Goal: Task Accomplishment & Management: Manage account settings

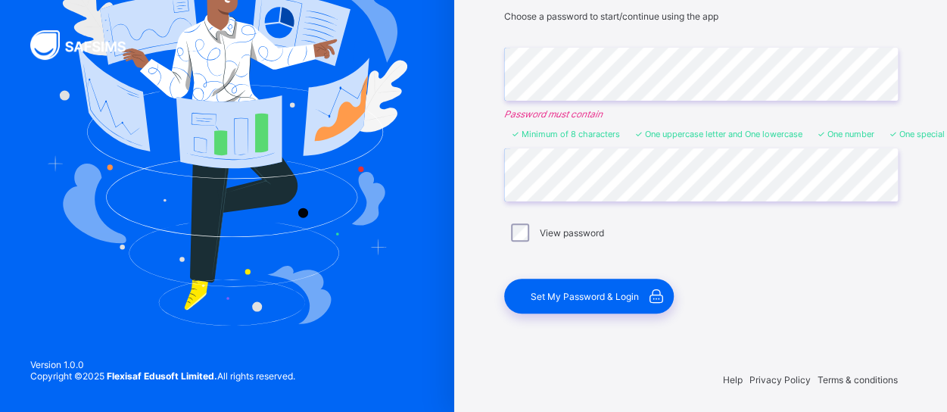
scroll to position [153, 0]
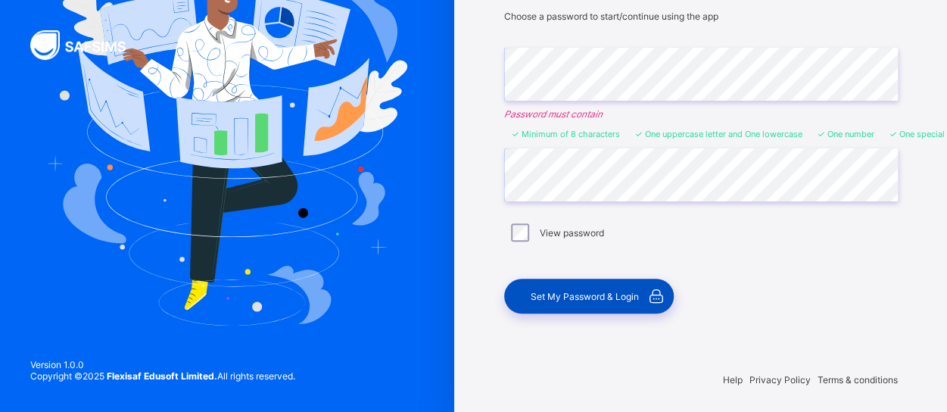
click at [607, 285] on div "Set My Password & Login" at bounding box center [589, 296] width 170 height 35
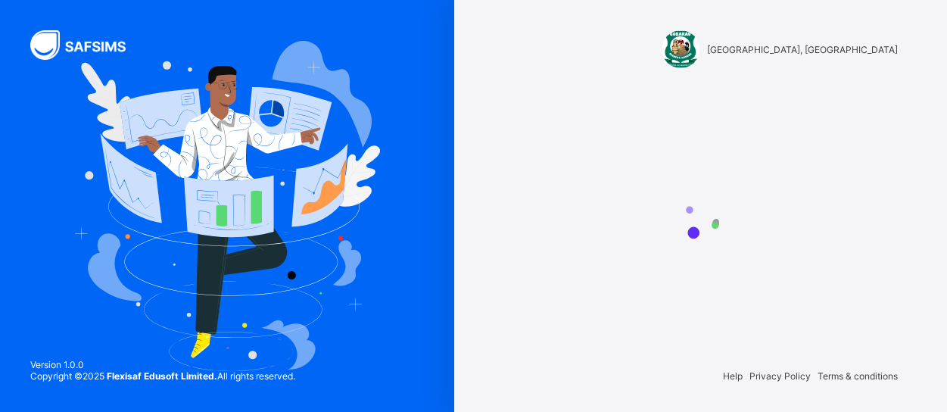
scroll to position [0, 0]
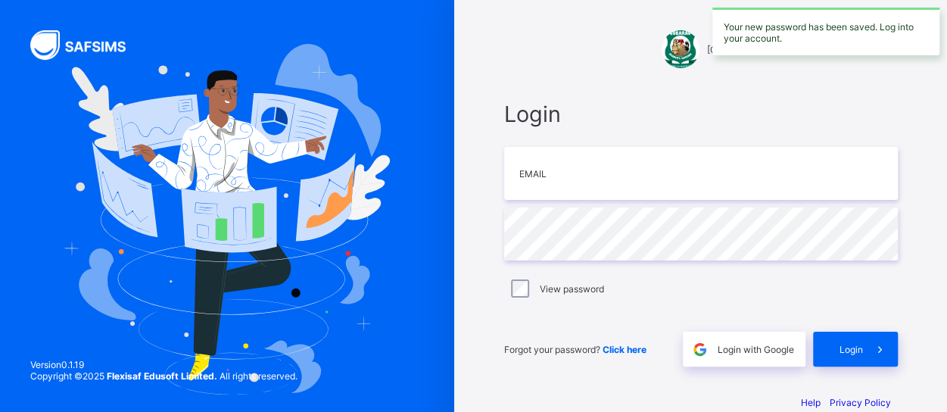
click at [793, 23] on div "Your new password has been saved. Log into your account." at bounding box center [825, 32] width 227 height 48
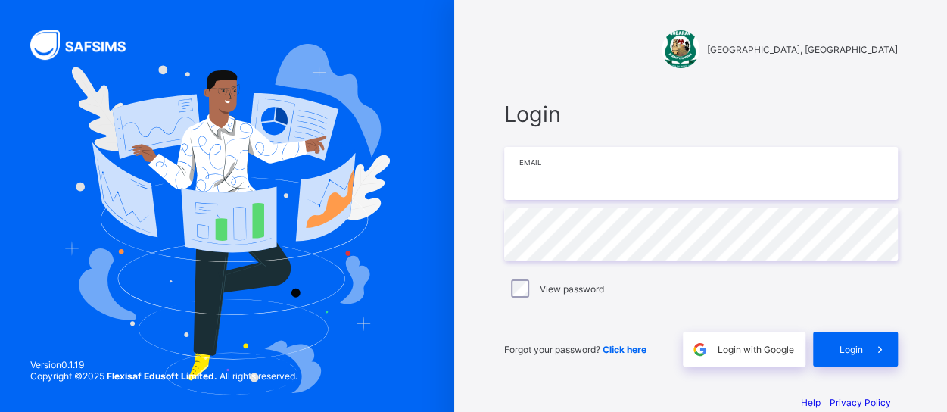
click at [593, 196] on input "email" at bounding box center [701, 173] width 394 height 53
type input "**********"
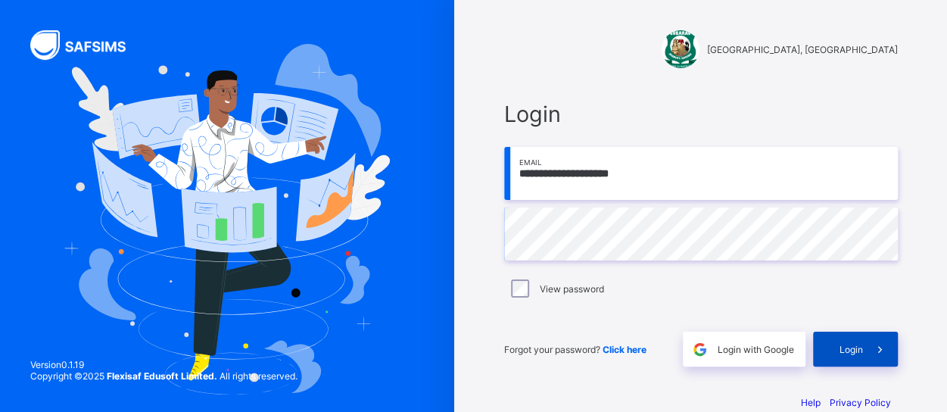
click at [869, 354] on span at bounding box center [880, 349] width 35 height 35
click at [849, 353] on div "Login" at bounding box center [855, 349] width 85 height 35
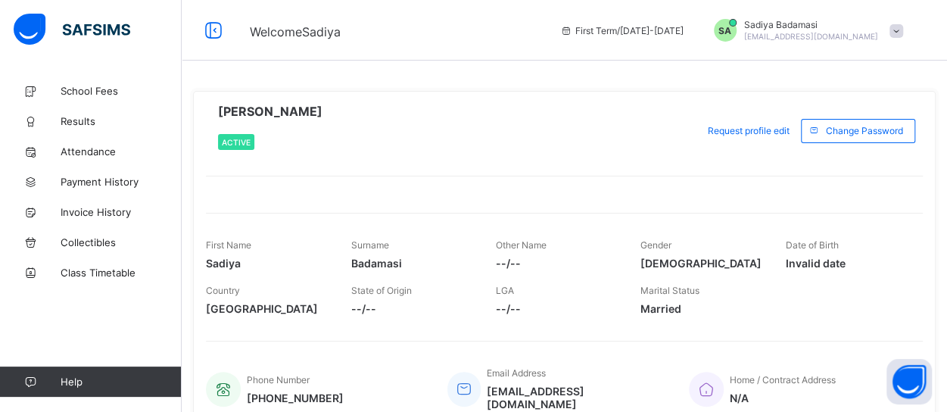
click at [823, 258] on span "Invalid date" at bounding box center [847, 263] width 122 height 13
click at [762, 129] on span "Request profile edit" at bounding box center [749, 130] width 82 height 11
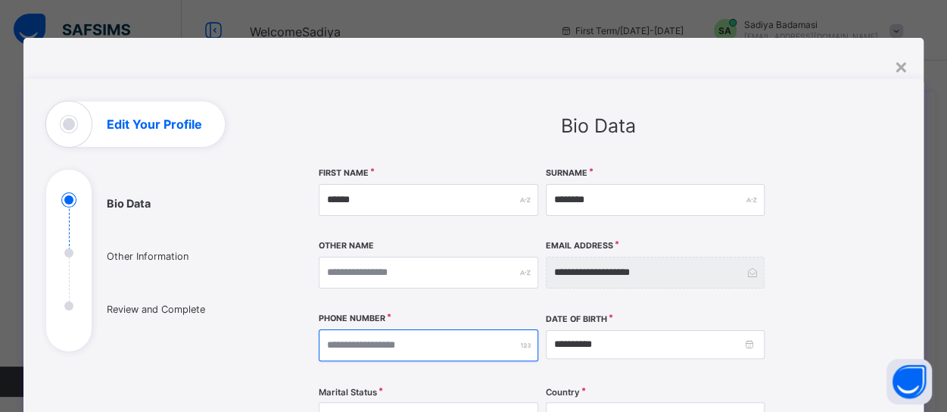
click at [395, 350] on input "number" at bounding box center [428, 345] width 219 height 32
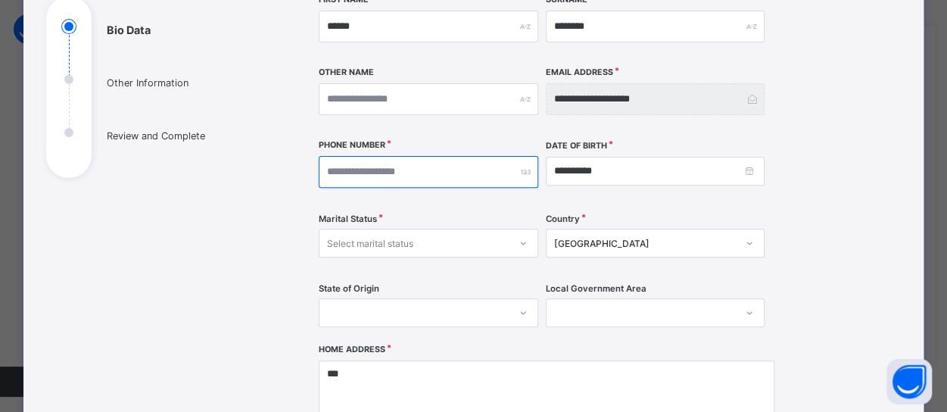
scroll to position [177, 0]
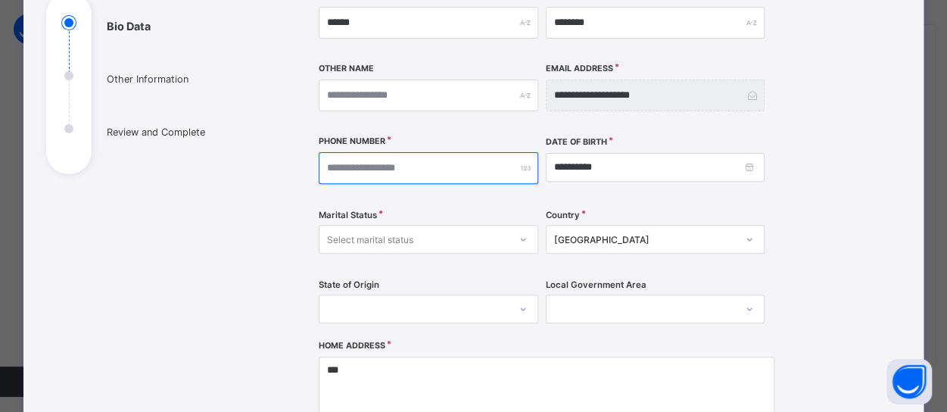
type input "**********"
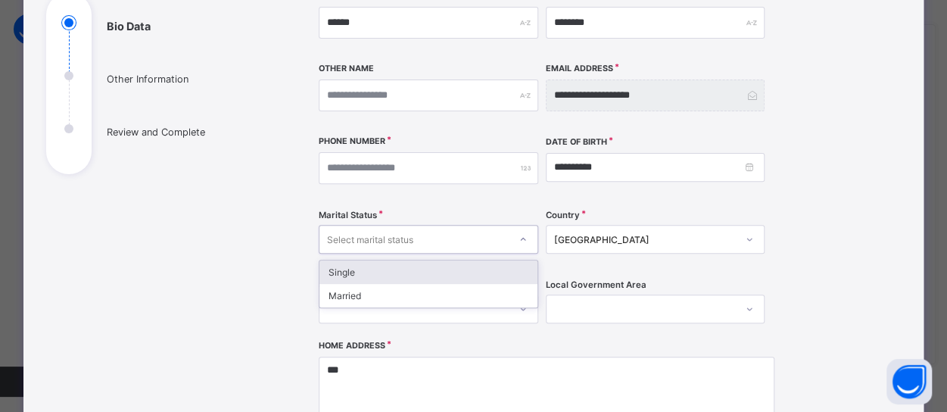
click at [391, 231] on div "Select marital status" at bounding box center [370, 239] width 86 height 29
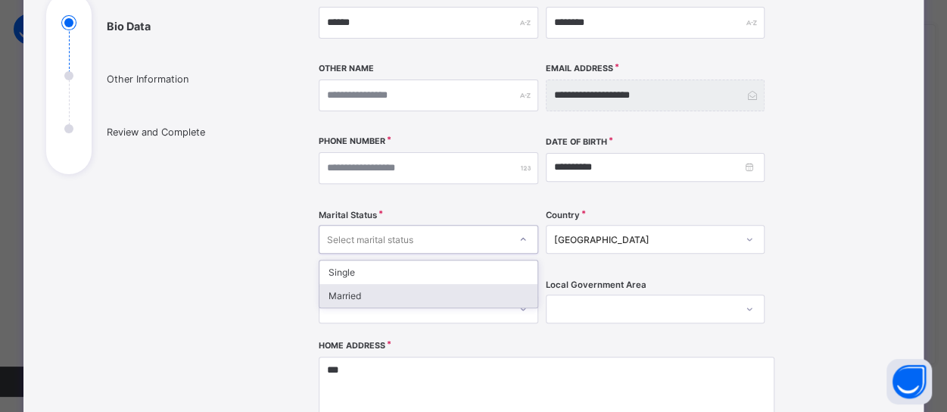
click at [358, 299] on div "Married" at bounding box center [427, 295] width 217 height 23
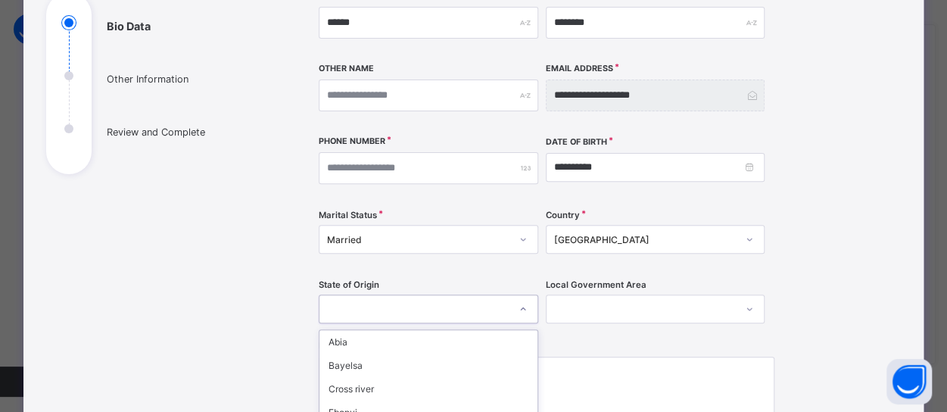
scroll to position [328, 0]
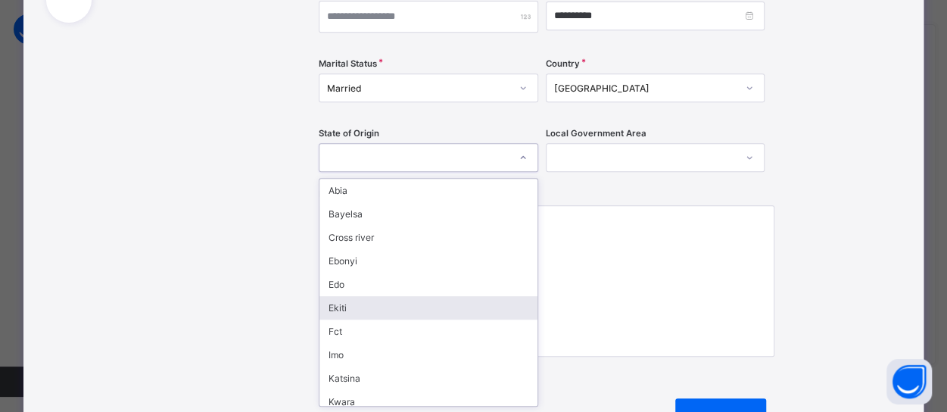
click at [359, 172] on div "option [PERSON_NAME] focused, 6 of 37. 37 results available. Use Up and Down to…" at bounding box center [428, 157] width 219 height 29
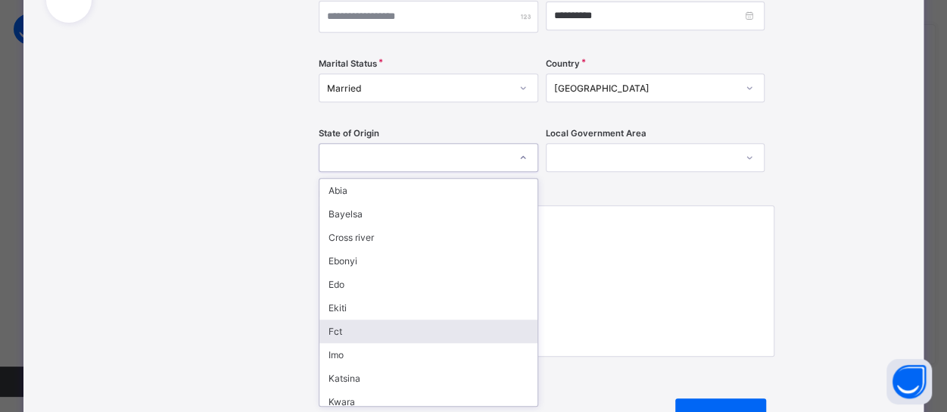
scroll to position [198, 0]
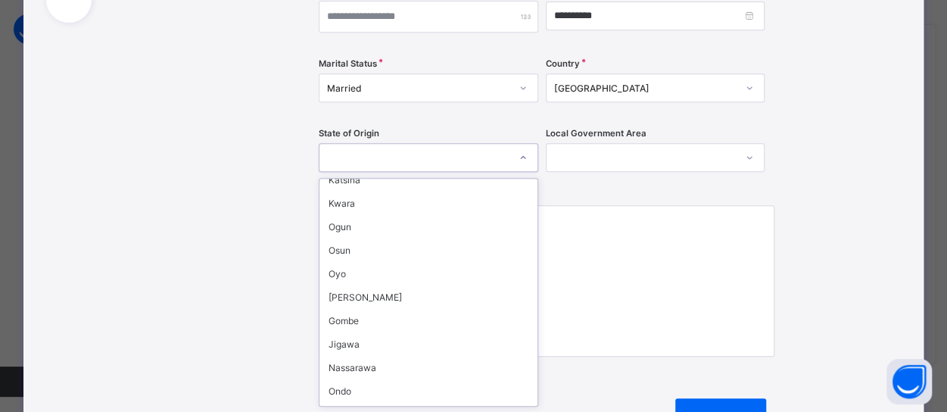
click at [780, 249] on div "**********" at bounding box center [598, 148] width 559 height 618
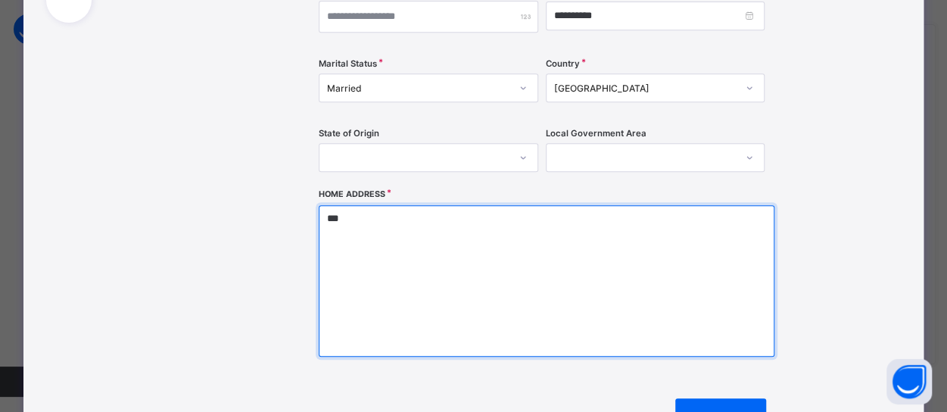
click at [397, 236] on textarea "***" at bounding box center [547, 280] width 456 height 151
type textarea "*"
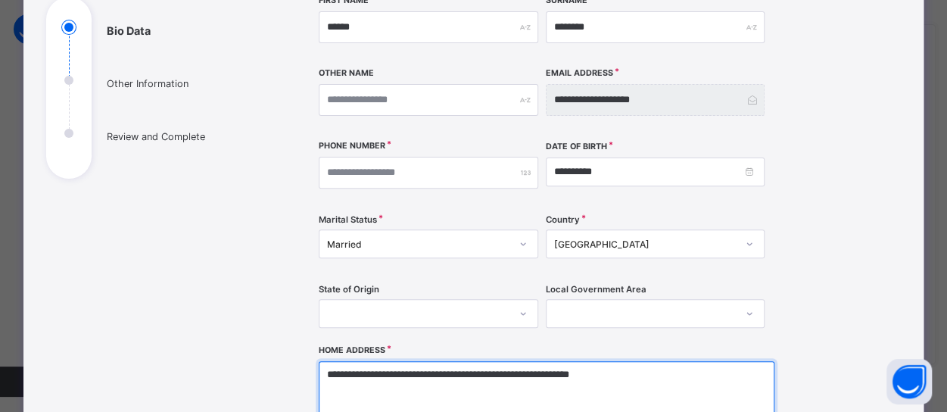
scroll to position [178, 0]
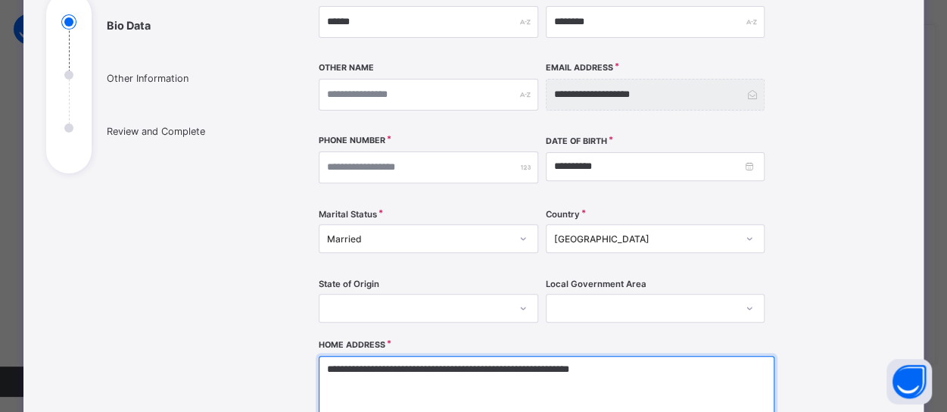
type textarea "**********"
click at [126, 82] on ul "Bio Data Other Information Review and Complete" at bounding box center [159, 93] width 227 height 159
click at [130, 75] on ul "Bio Data Other Information Review and Complete" at bounding box center [159, 93] width 227 height 159
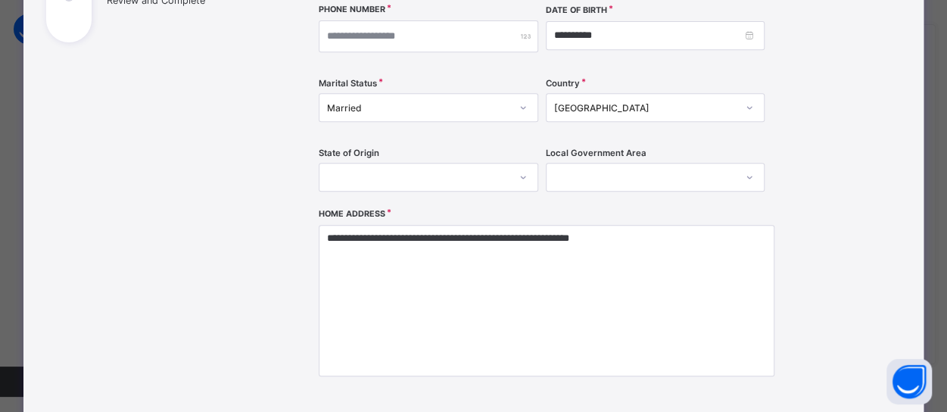
scroll to position [515, 0]
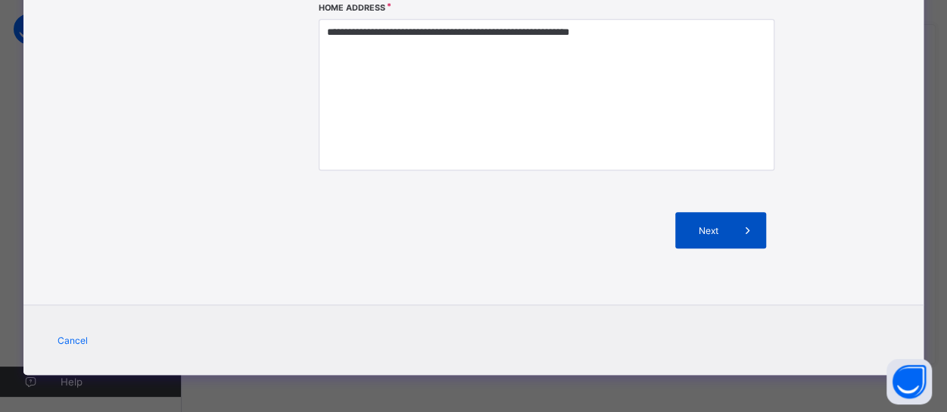
click at [713, 225] on span "Next" at bounding box center [707, 230] width 43 height 11
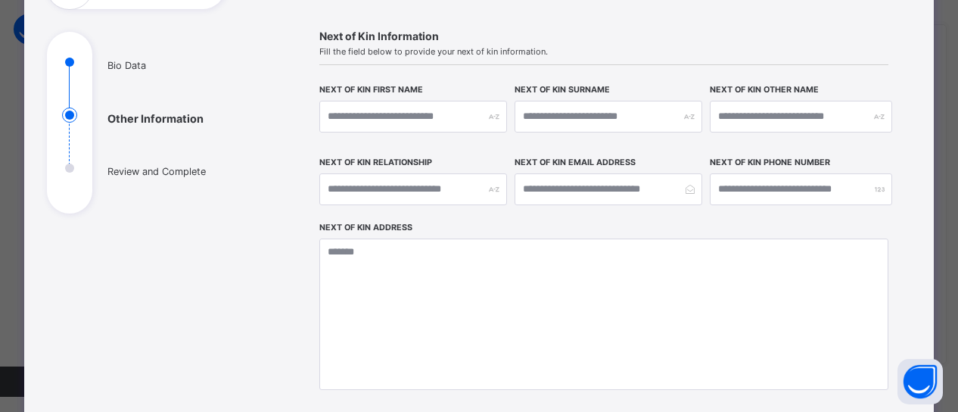
scroll to position [139, 0]
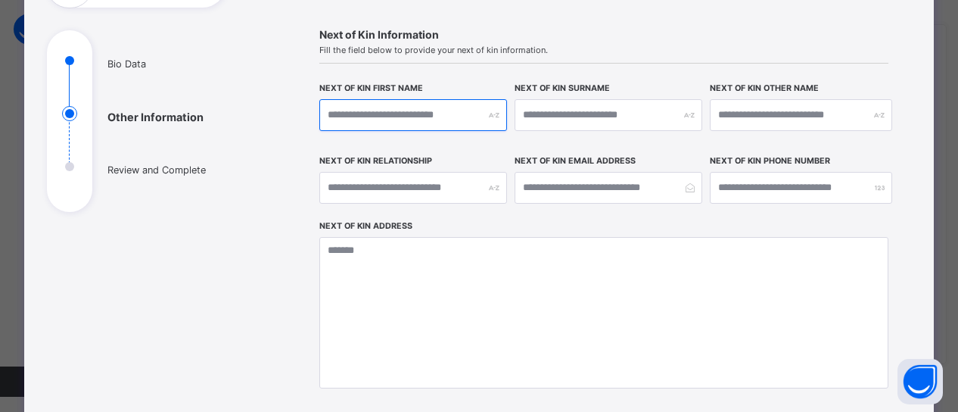
click at [425, 119] on input "text" at bounding box center [413, 115] width 188 height 32
type input "******"
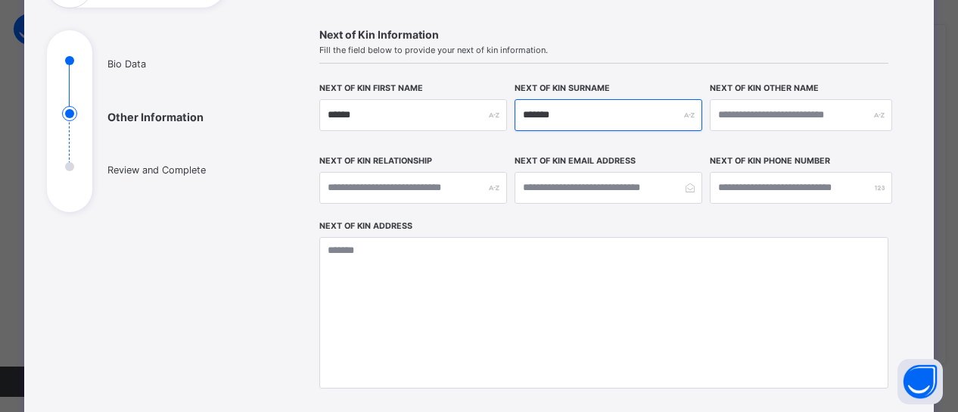
type input "*******"
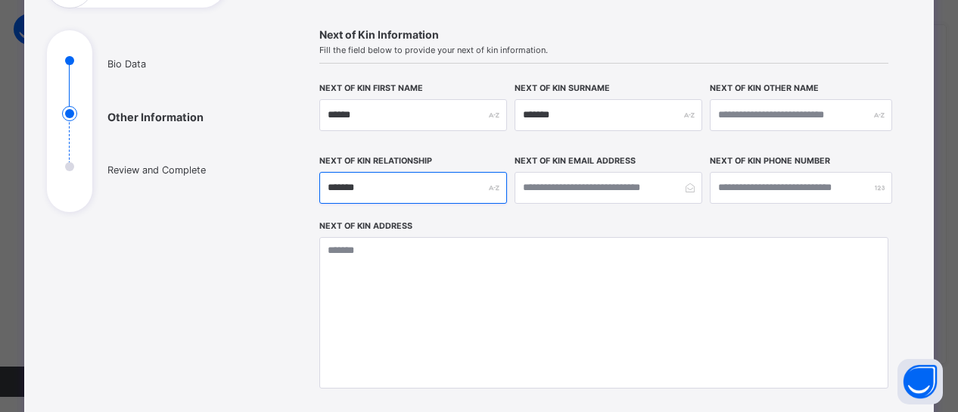
type input "*******"
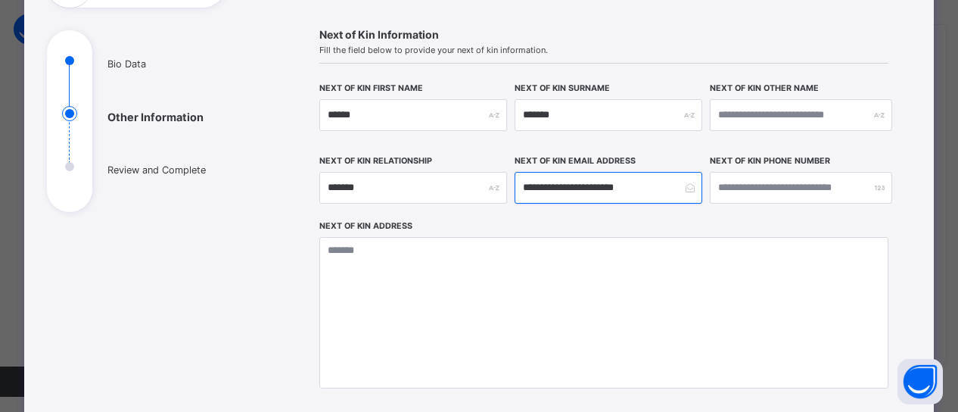
type input "**********"
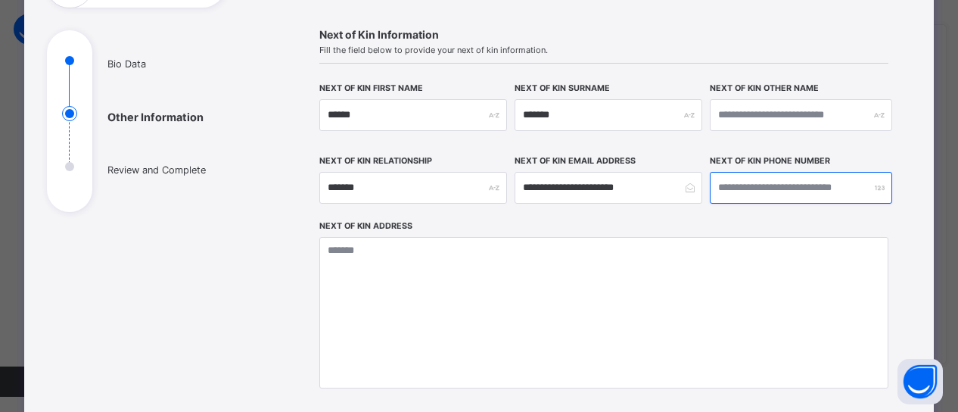
type input "**********"
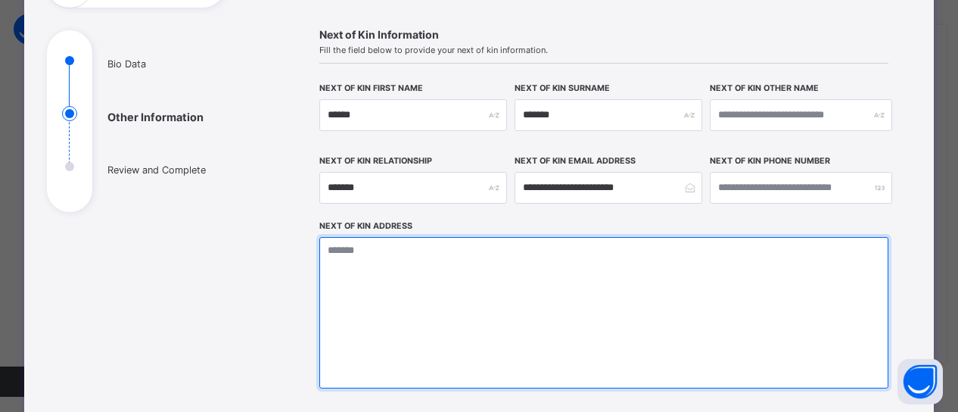
click at [347, 269] on textarea at bounding box center [604, 312] width 570 height 151
click at [536, 251] on textarea "**********" at bounding box center [604, 312] width 570 height 151
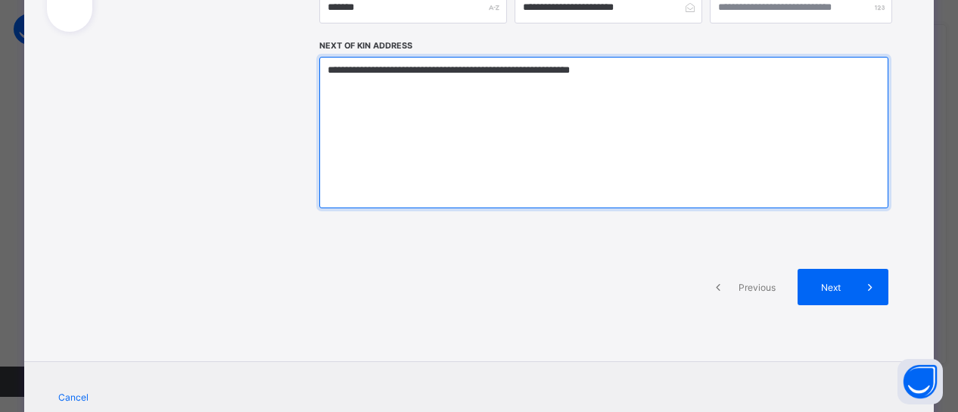
scroll to position [338, 0]
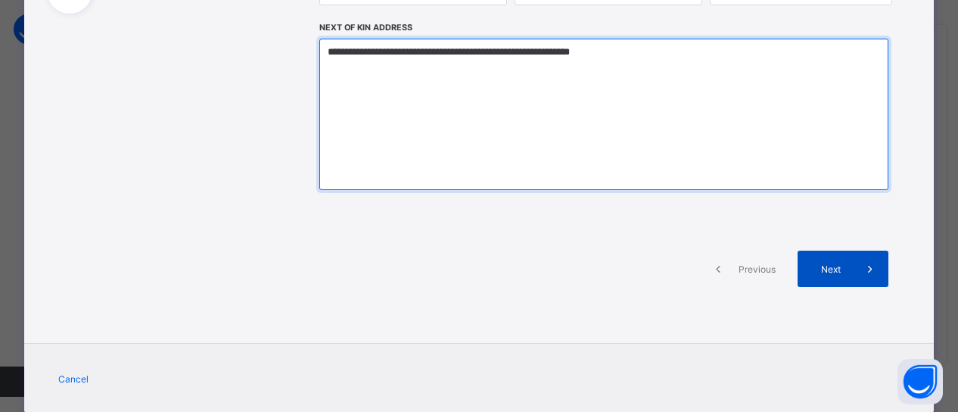
type textarea "**********"
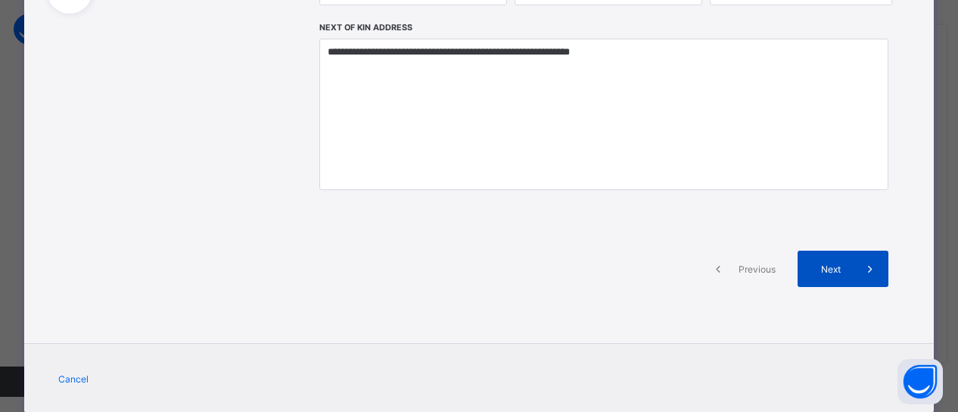
click at [858, 258] on span at bounding box center [870, 269] width 36 height 36
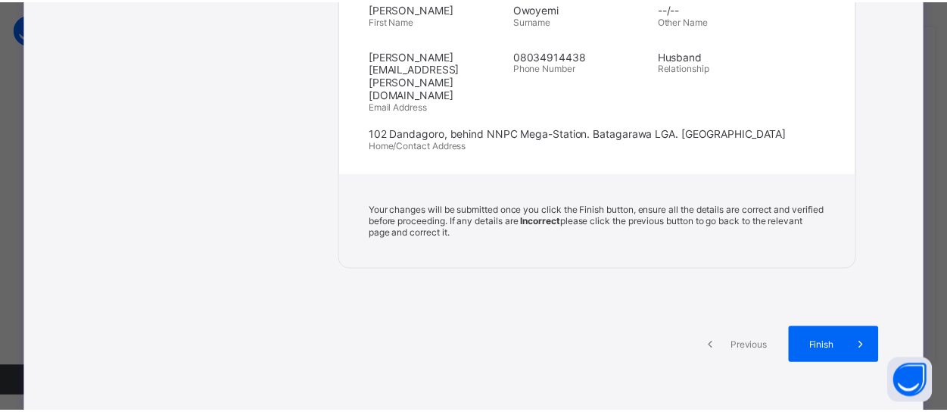
scroll to position [629, 0]
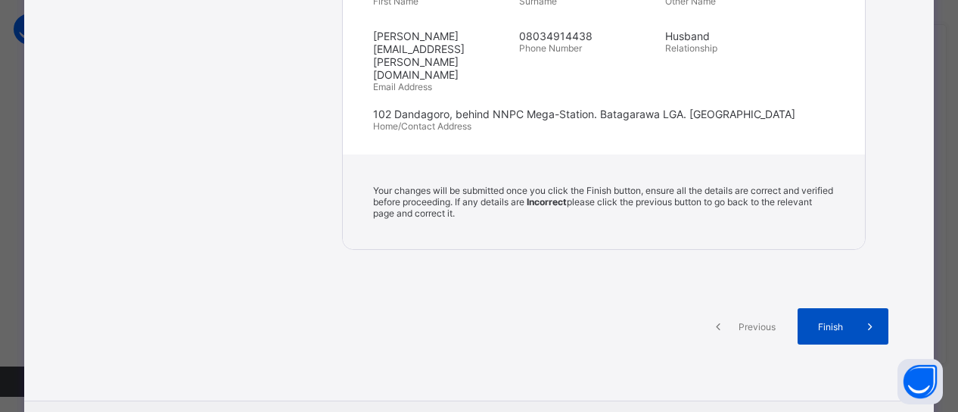
click at [813, 308] on div "Finish" at bounding box center [843, 326] width 91 height 36
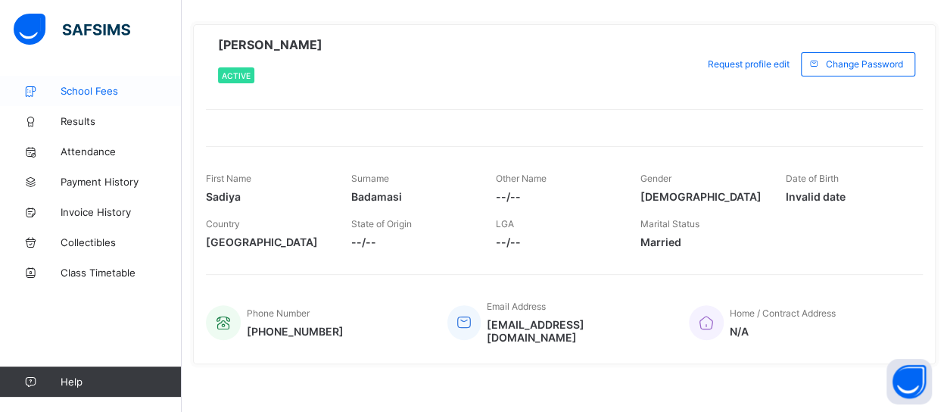
click at [80, 98] on link "School Fees" at bounding box center [91, 91] width 182 height 30
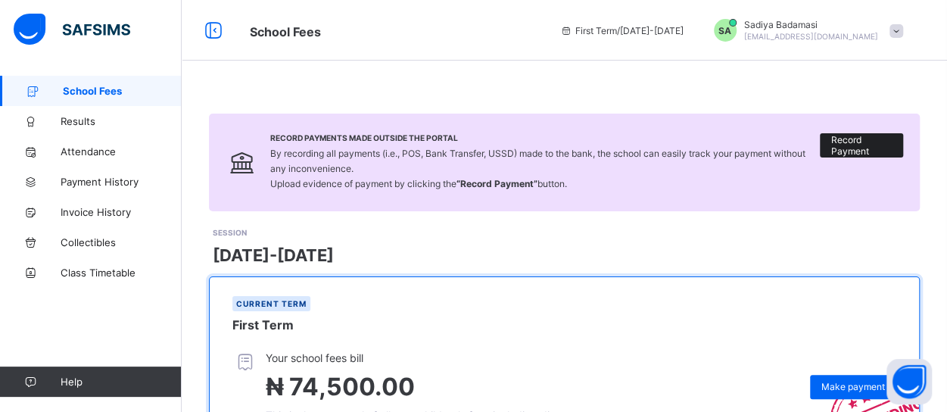
click at [867, 140] on span "Record Payment" at bounding box center [861, 145] width 61 height 23
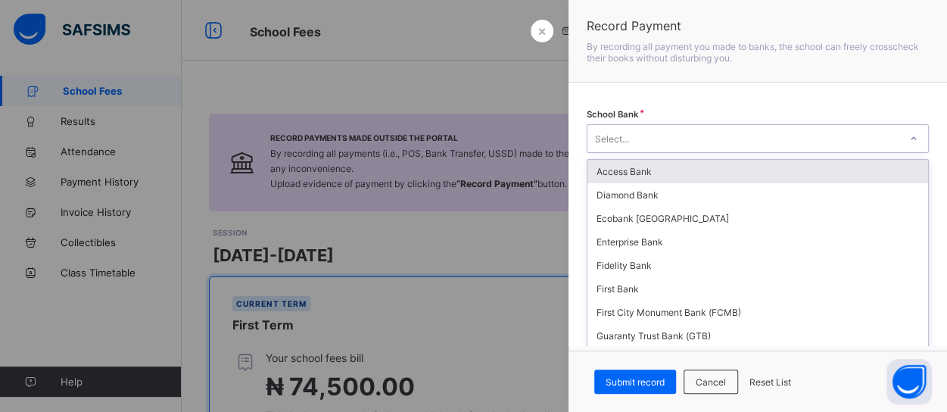
click at [907, 133] on div at bounding box center [914, 138] width 26 height 24
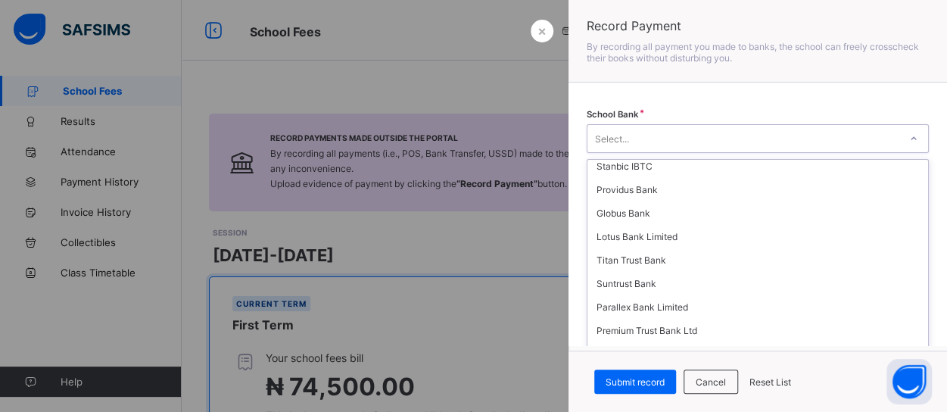
scroll to position [500, 0]
click at [662, 341] on div "Signature Bank Ltd" at bounding box center [757, 352] width 341 height 23
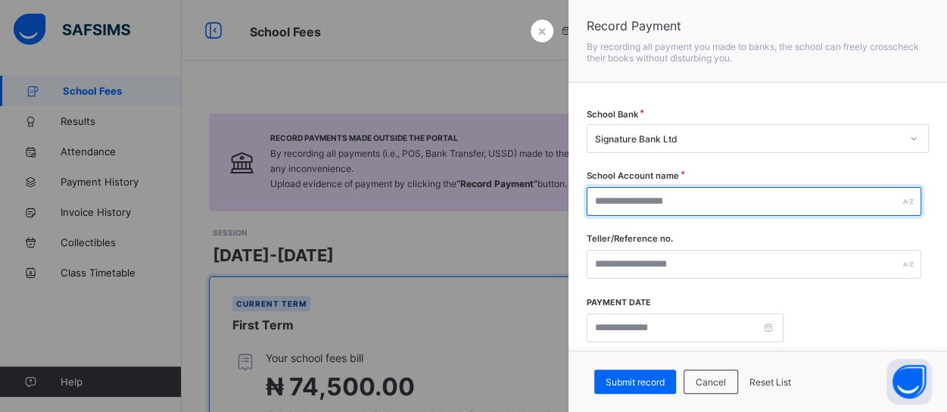
click at [773, 204] on input "text" at bounding box center [754, 201] width 335 height 29
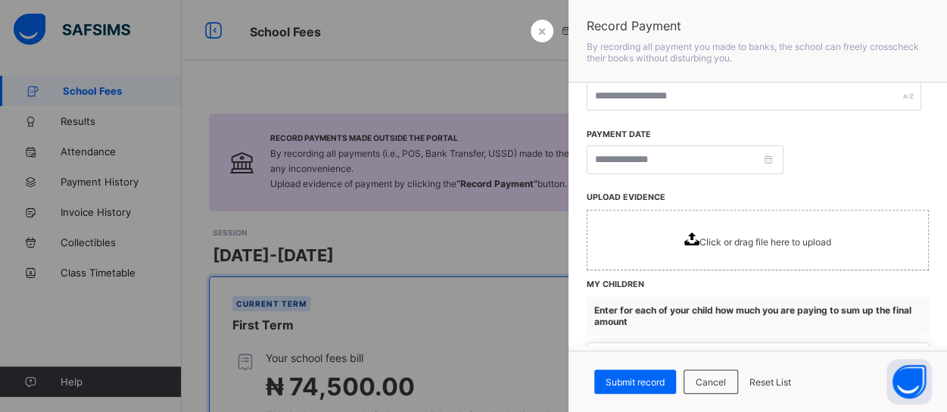
scroll to position [167, 0]
click at [731, 238] on span "Click or drag file here to upload" at bounding box center [765, 243] width 132 height 11
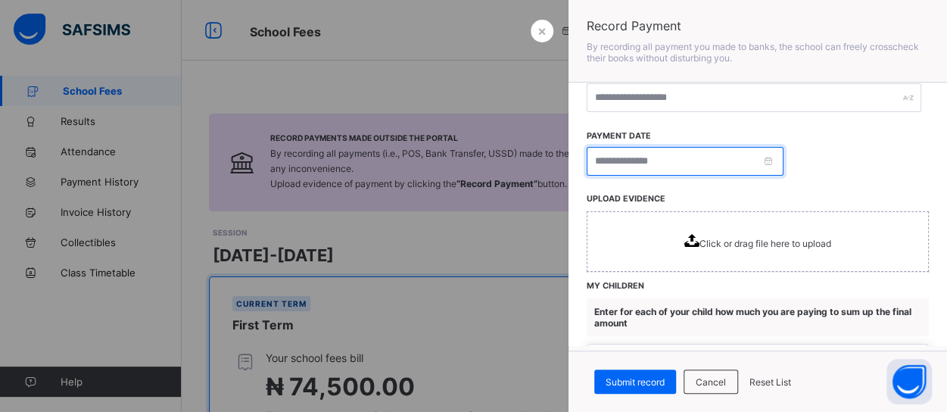
click at [774, 166] on input at bounding box center [685, 161] width 197 height 29
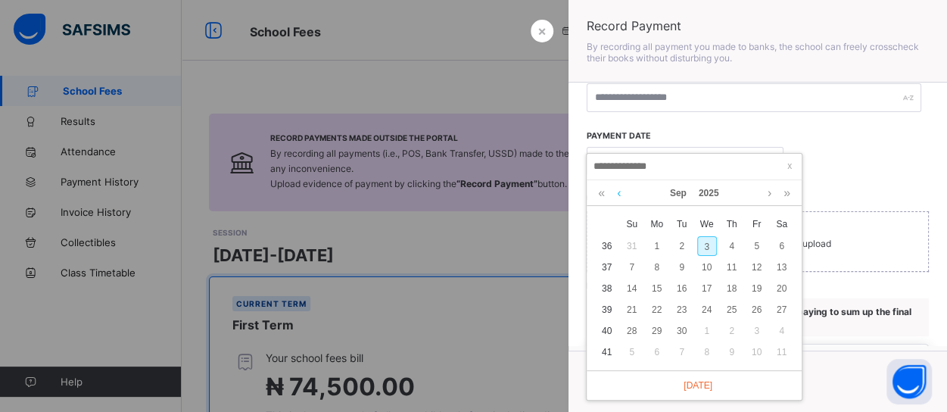
click at [617, 192] on link at bounding box center [618, 193] width 11 height 26
click at [658, 330] on div "25" at bounding box center [657, 331] width 20 height 20
type input "**********"
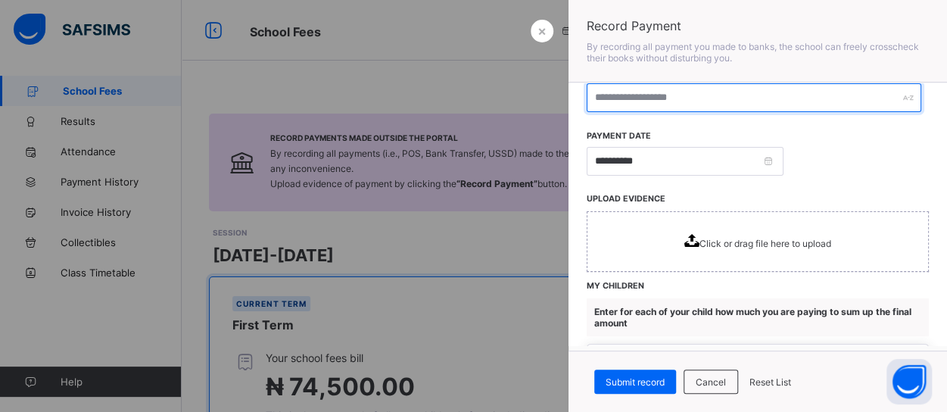
click at [730, 95] on input "text" at bounding box center [754, 97] width 335 height 29
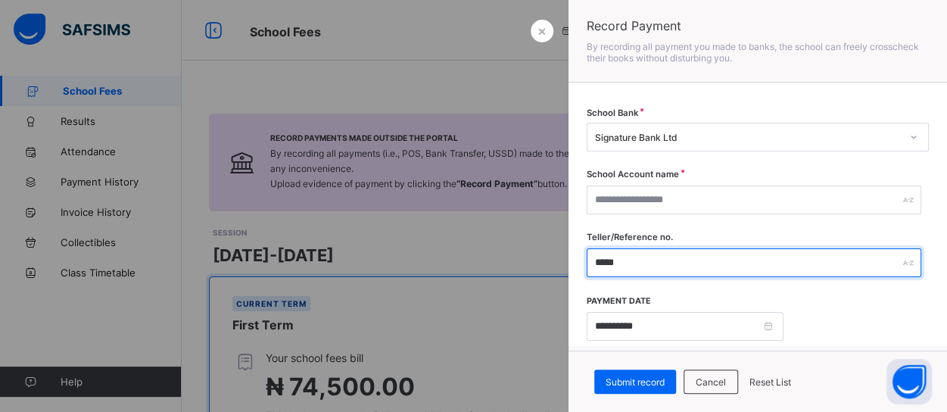
scroll to position [0, 0]
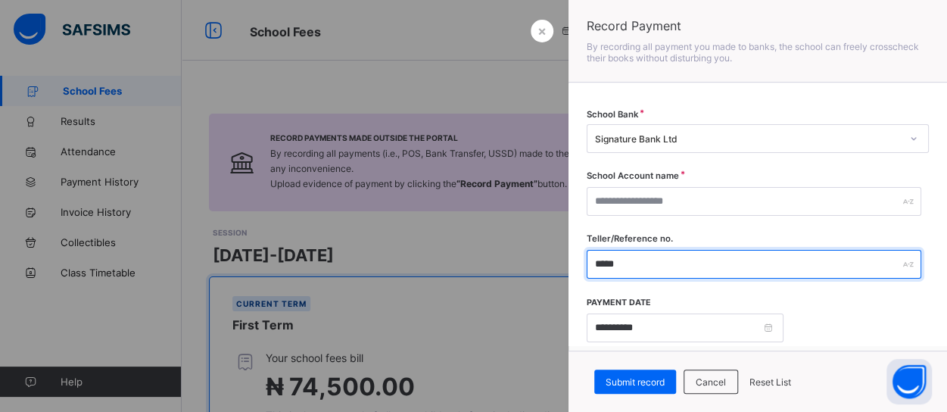
type input "*****"
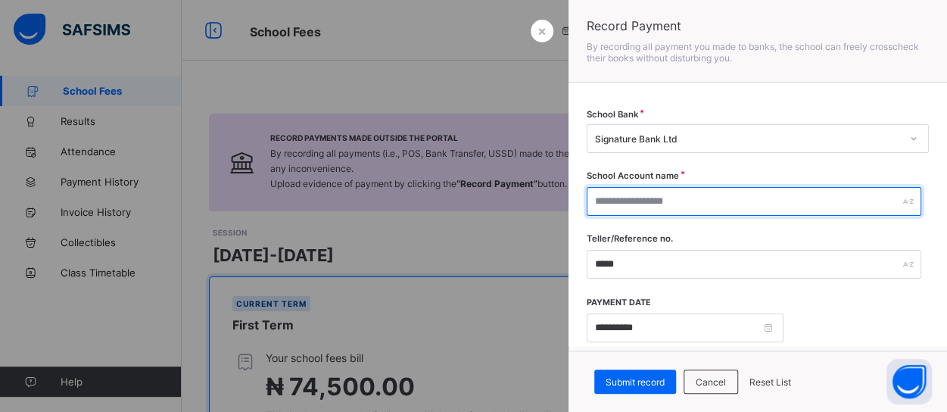
click at [863, 202] on input "text" at bounding box center [754, 201] width 335 height 29
type input "**********"
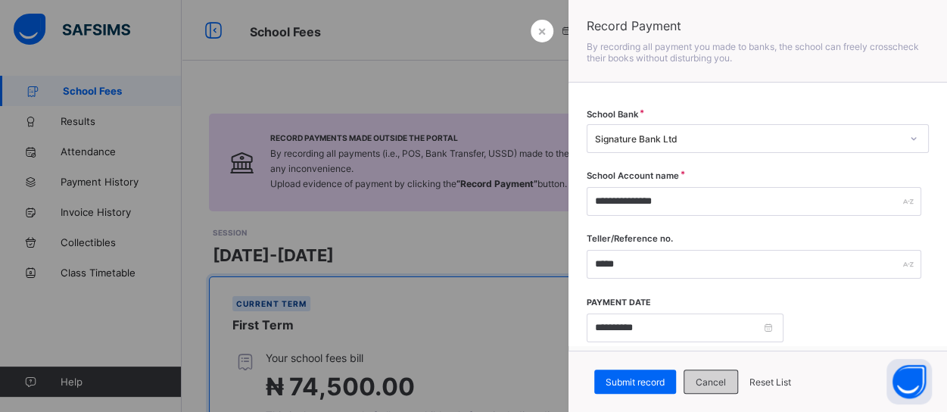
click at [705, 387] on div "Cancel" at bounding box center [710, 381] width 54 height 24
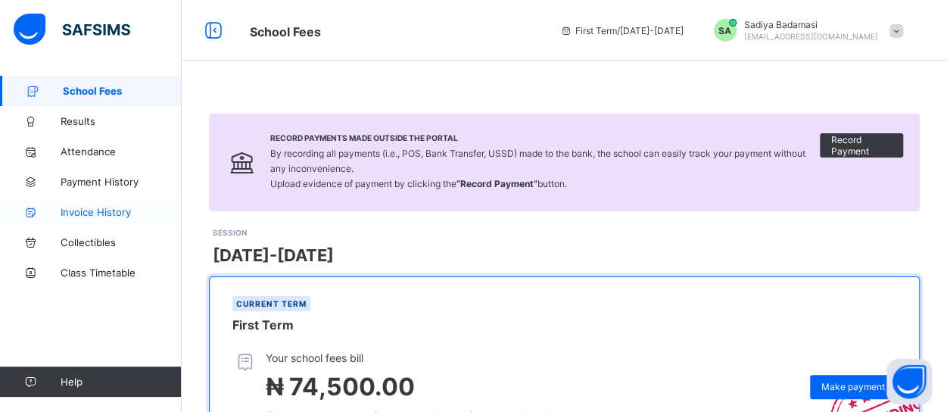
click at [91, 210] on span "Invoice History" at bounding box center [121, 212] width 121 height 12
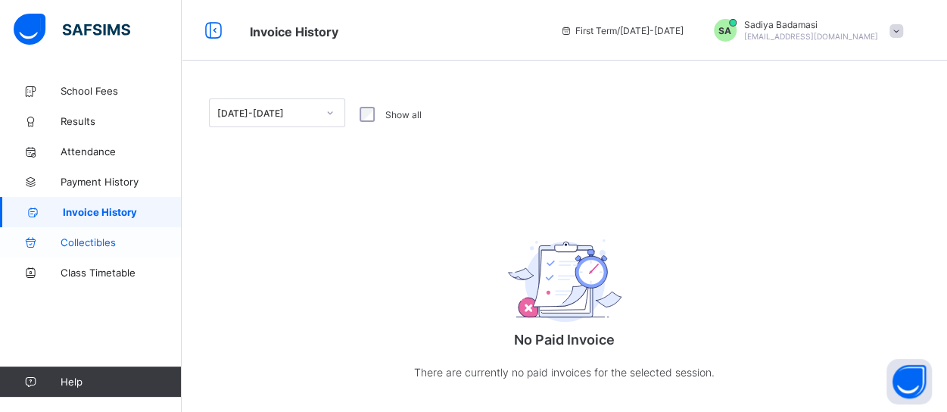
click at [98, 247] on span "Collectibles" at bounding box center [121, 242] width 121 height 12
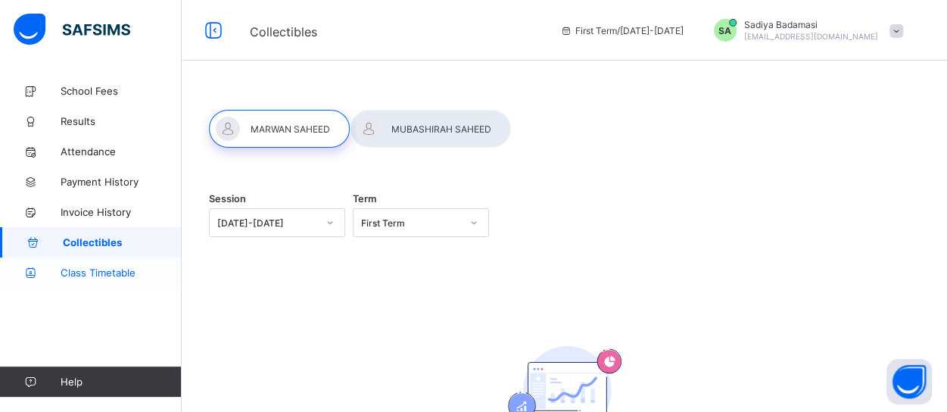
click at [94, 270] on span "Class Timetable" at bounding box center [121, 272] width 121 height 12
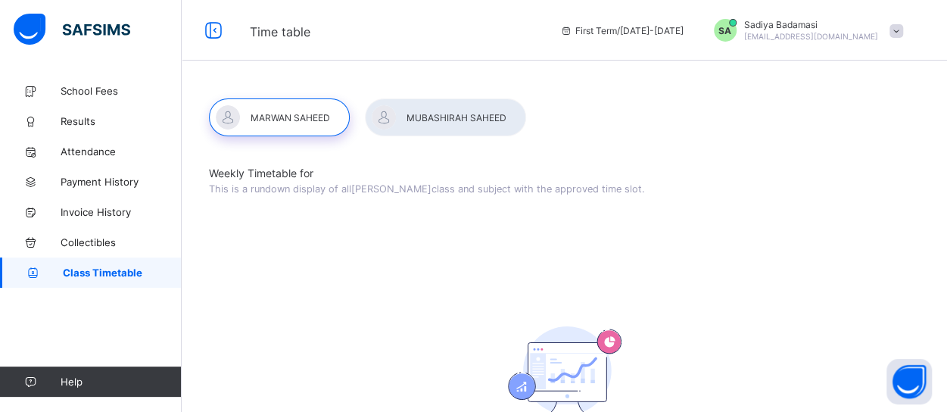
click at [450, 116] on div at bounding box center [445, 117] width 161 height 38
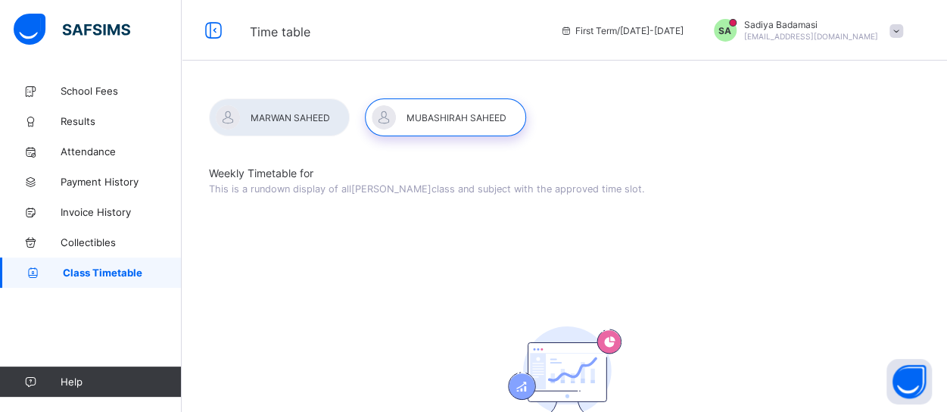
click at [838, 29] on span "[PERSON_NAME]" at bounding box center [811, 24] width 134 height 11
click at [903, 31] on span at bounding box center [896, 31] width 14 height 14
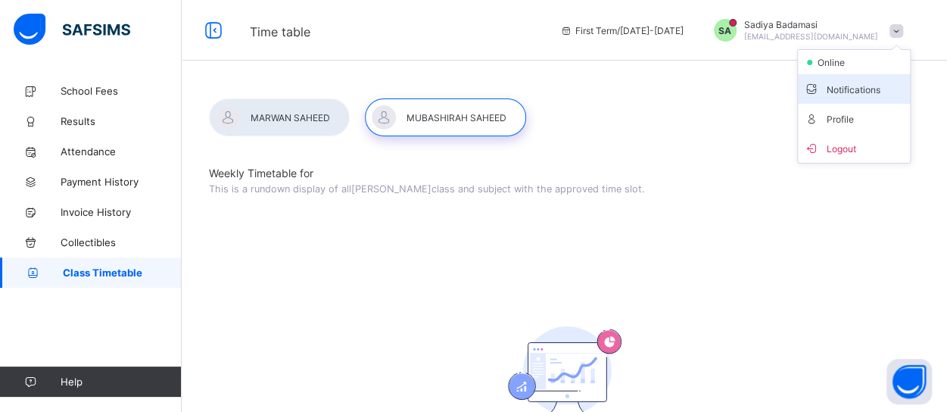
click at [849, 83] on span "Notifications" at bounding box center [854, 88] width 100 height 17
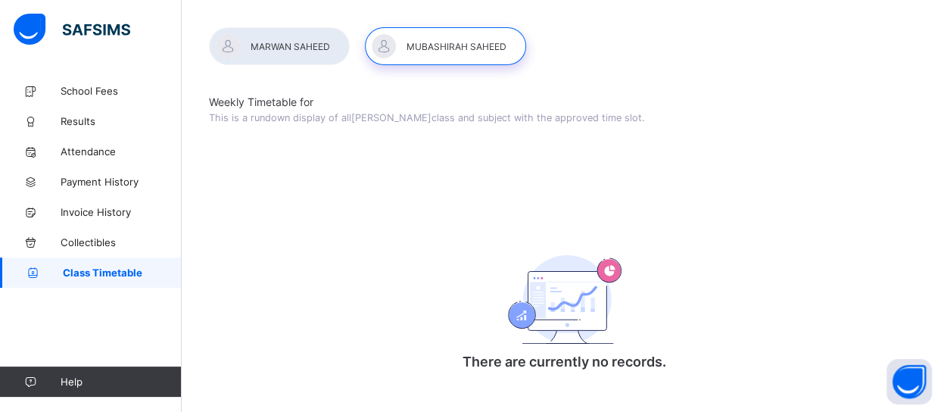
scroll to position [76, 0]
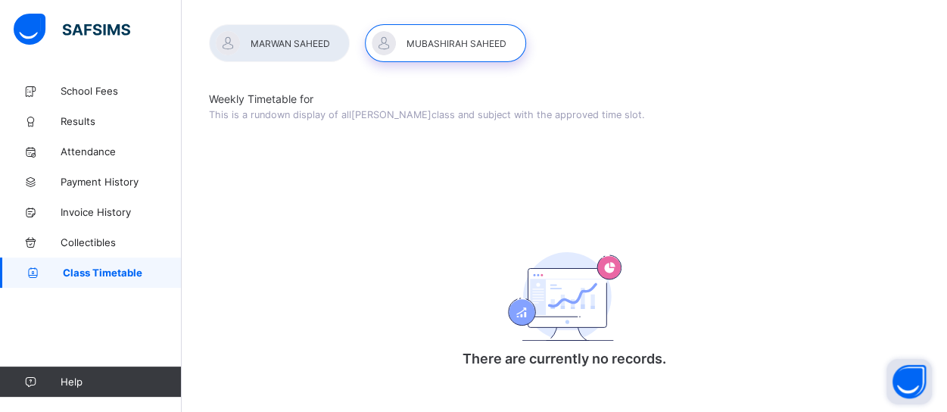
click at [911, 377] on button "Open asap" at bounding box center [908, 381] width 45 height 45
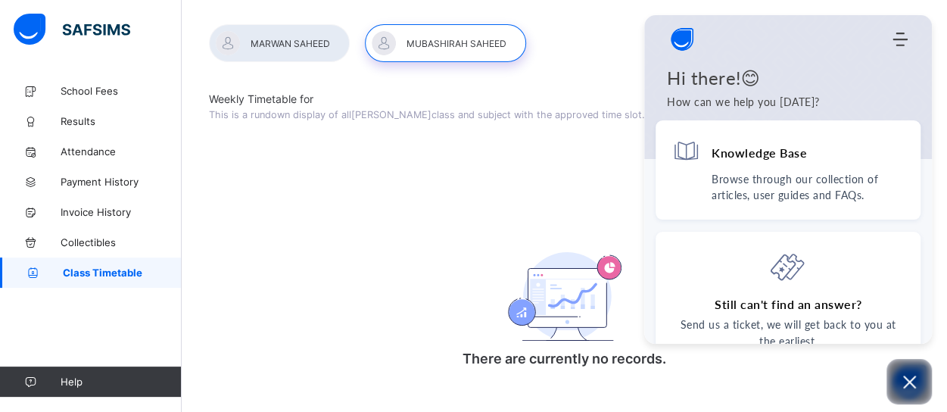
scroll to position [0, 0]
click at [906, 391] on button "Open asap" at bounding box center [908, 381] width 45 height 45
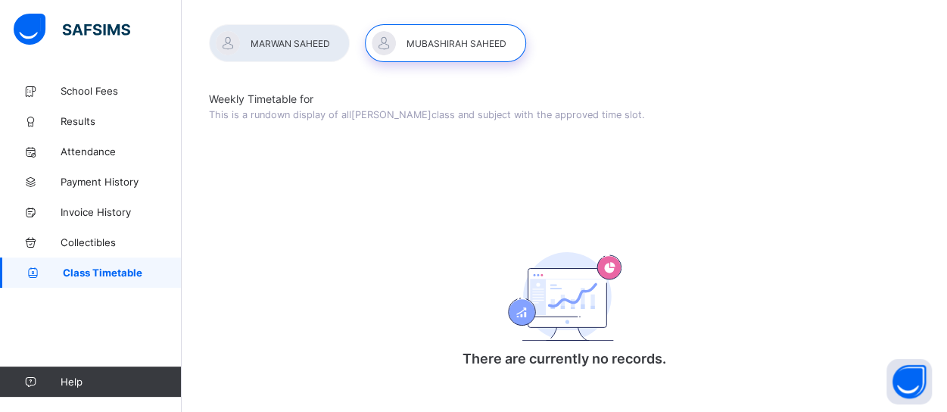
click at [76, 26] on img at bounding box center [72, 30] width 117 height 32
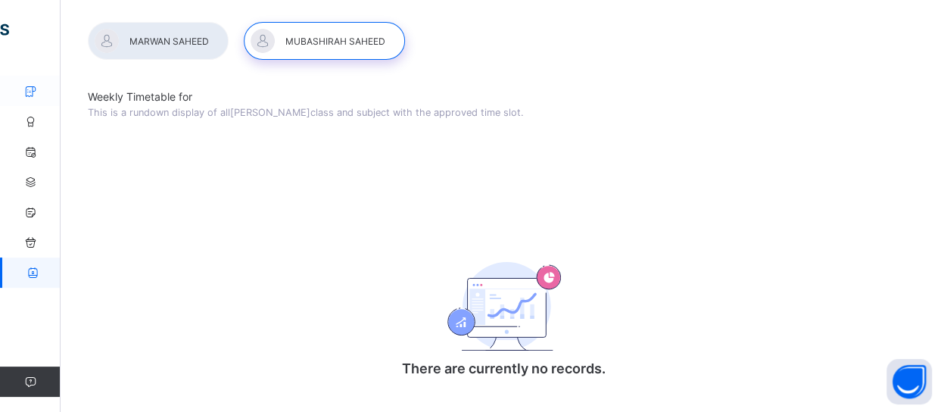
click at [27, 95] on icon at bounding box center [30, 91] width 61 height 11
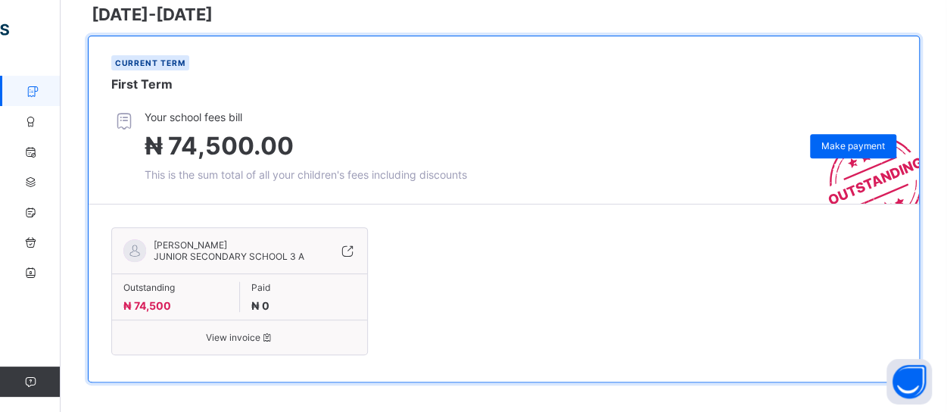
scroll to position [230, 0]
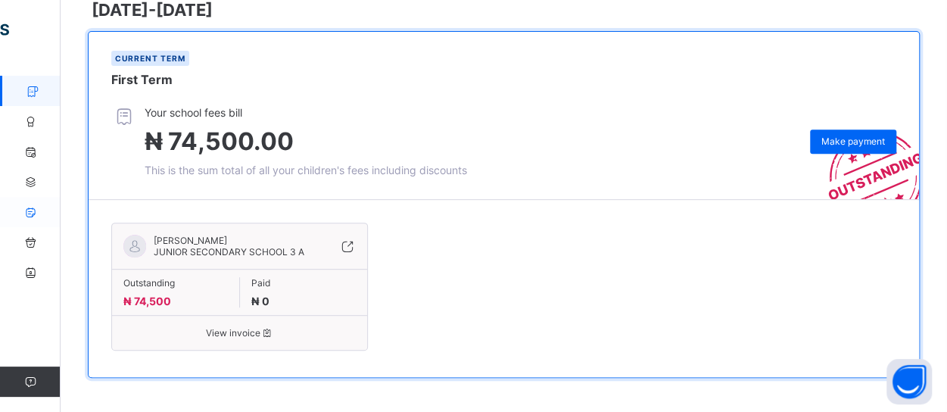
click at [30, 213] on icon at bounding box center [30, 212] width 61 height 11
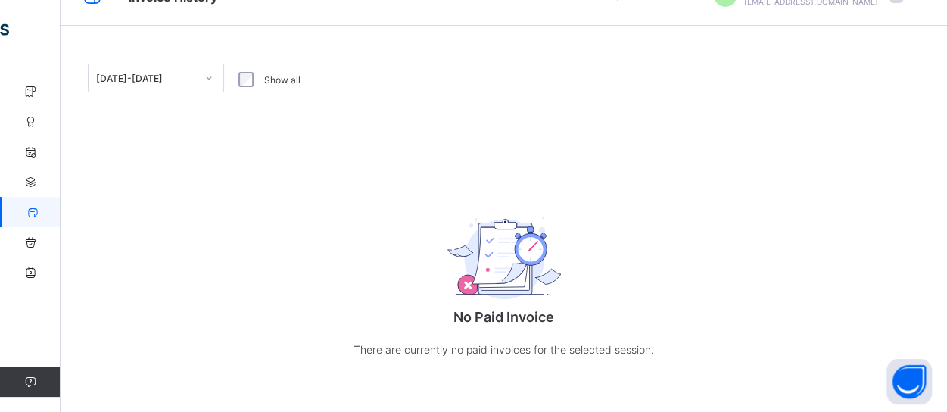
scroll to position [36, 0]
click at [32, 184] on icon at bounding box center [30, 181] width 61 height 11
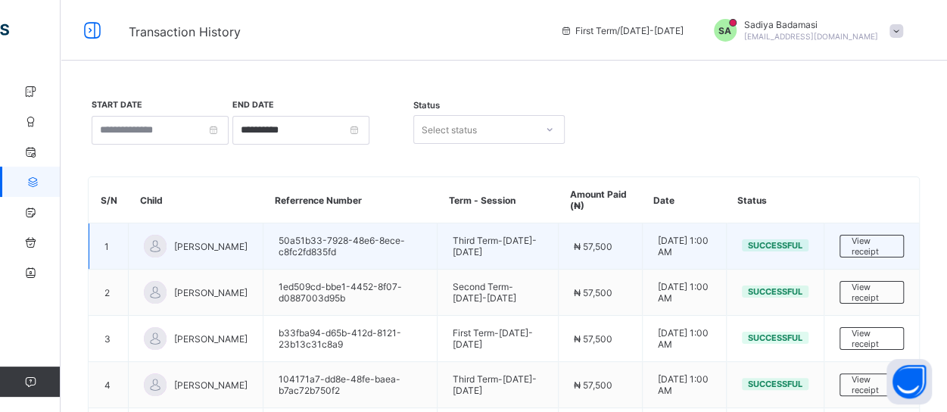
click at [873, 257] on td "View receipt" at bounding box center [870, 246] width 95 height 46
click at [883, 229] on td "View receipt" at bounding box center [870, 246] width 95 height 46
click at [881, 235] on span "View receipt" at bounding box center [871, 245] width 40 height 21
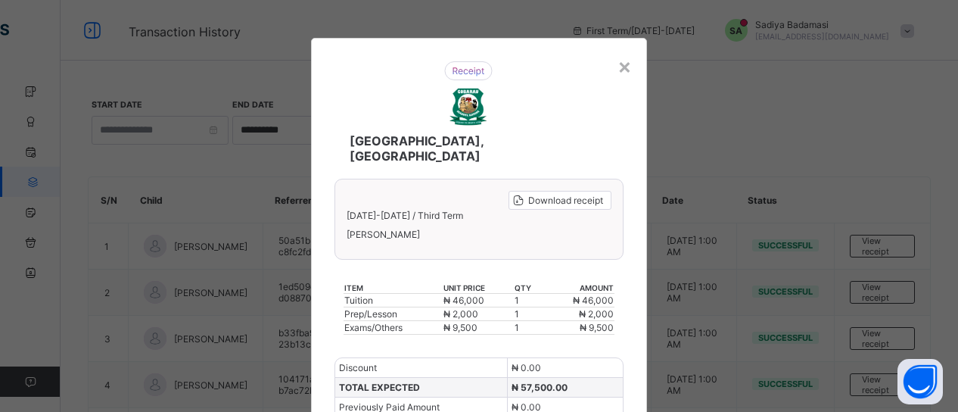
click at [545, 103] on div "[GEOGRAPHIC_DATA], [GEOGRAPHIC_DATA]" at bounding box center [467, 112] width 297 height 132
click at [633, 55] on div "[GEOGRAPHIC_DATA], [GEOGRAPHIC_DATA] Download receipt [DATE]-[DATE] / Third Ter…" at bounding box center [478, 291] width 335 height 506
click at [624, 68] on div "×" at bounding box center [625, 66] width 14 height 26
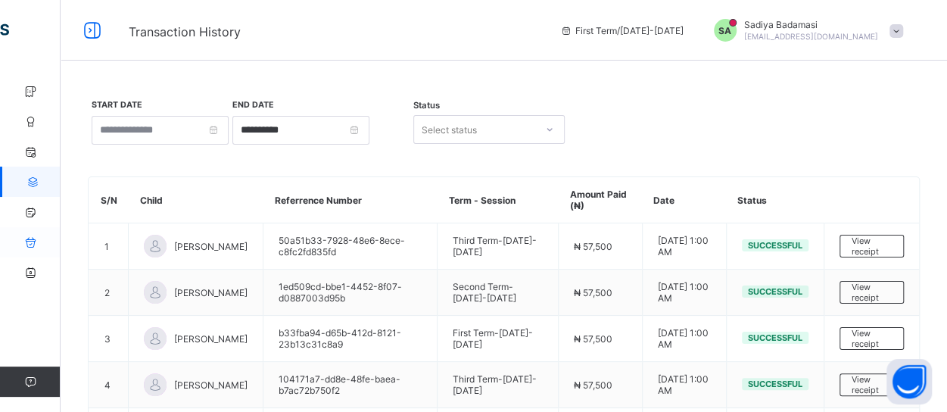
click at [35, 234] on link "Collectibles" at bounding box center [91, 242] width 182 height 30
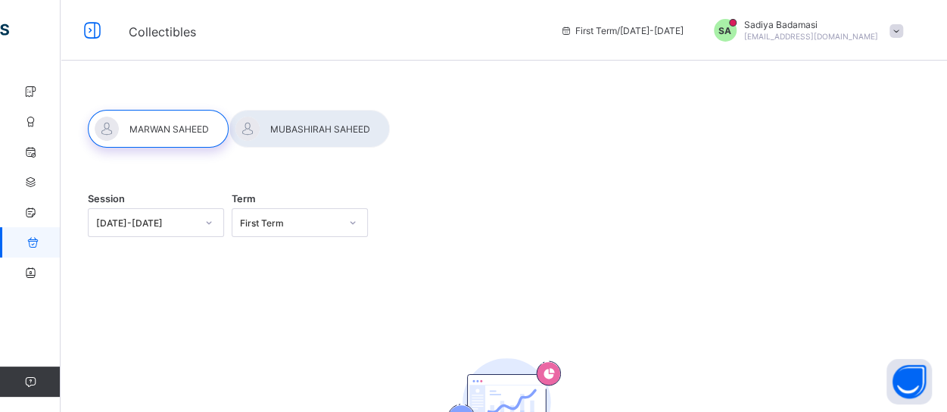
click at [372, 123] on div at bounding box center [309, 129] width 161 height 38
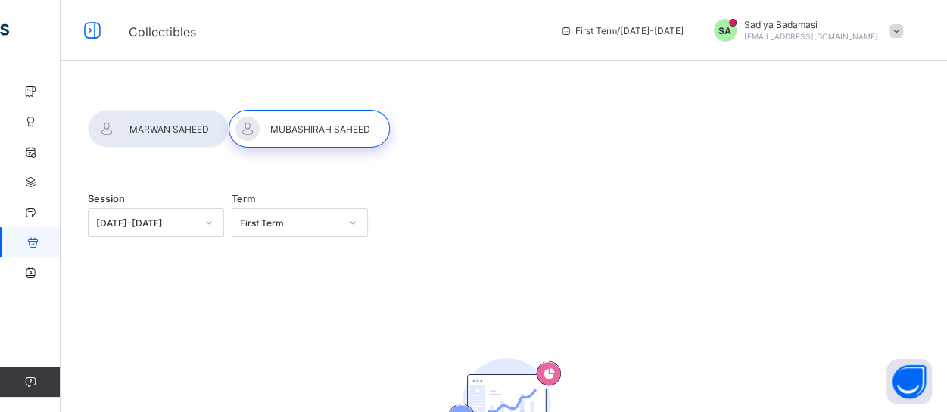
click at [179, 129] on div at bounding box center [158, 129] width 141 height 38
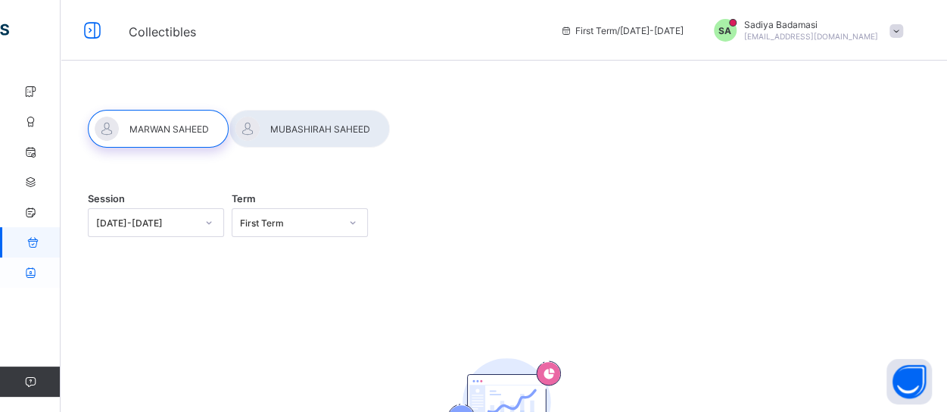
click at [23, 273] on icon at bounding box center [30, 272] width 61 height 11
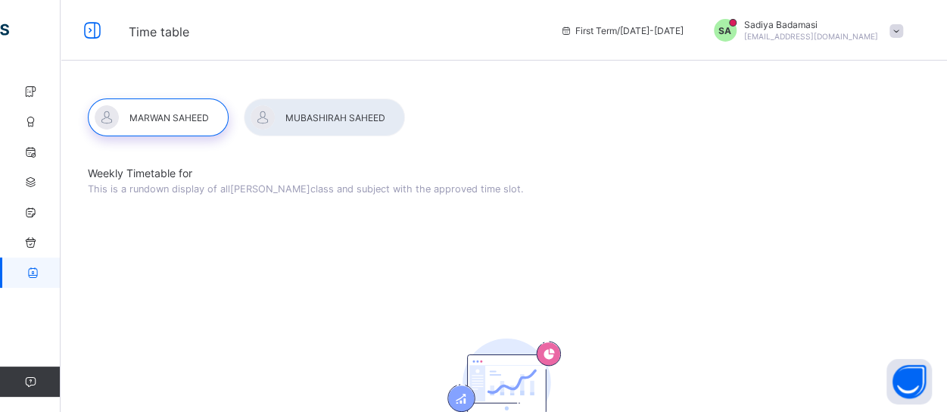
click at [177, 119] on div at bounding box center [158, 117] width 141 height 38
click at [334, 117] on div at bounding box center [324, 117] width 161 height 38
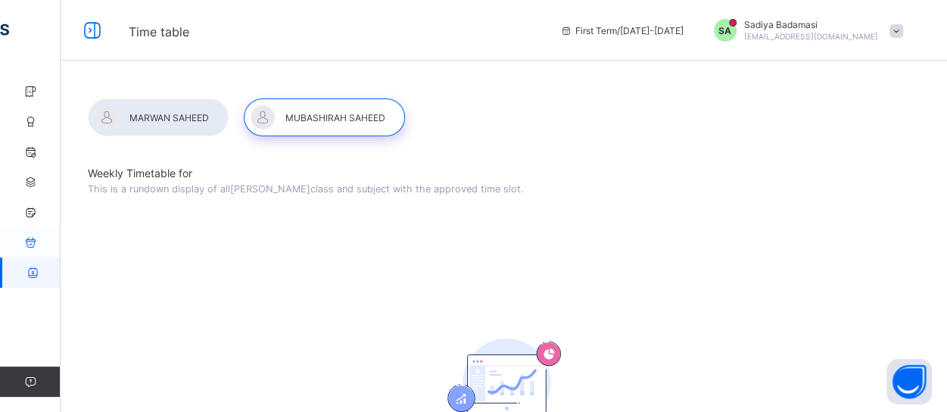
click at [39, 246] on icon at bounding box center [30, 242] width 61 height 11
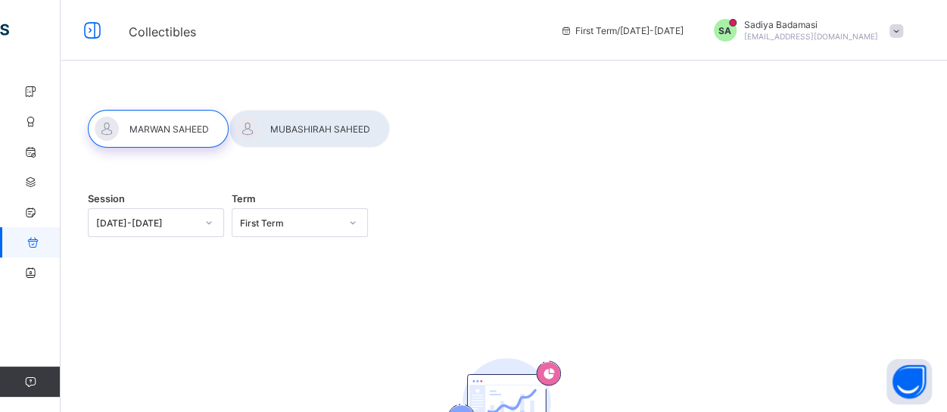
click at [839, 32] on span "[EMAIL_ADDRESS][DOMAIN_NAME]" at bounding box center [811, 36] width 134 height 9
click at [736, 24] on div "SA" at bounding box center [725, 30] width 23 height 23
click at [851, 37] on span "[EMAIL_ADDRESS][DOMAIN_NAME]" at bounding box center [811, 36] width 134 height 9
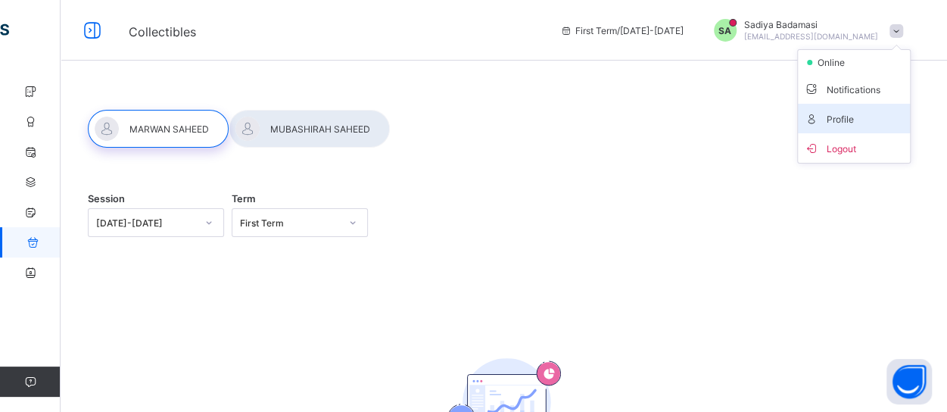
click at [854, 122] on span "Profile" at bounding box center [854, 118] width 100 height 17
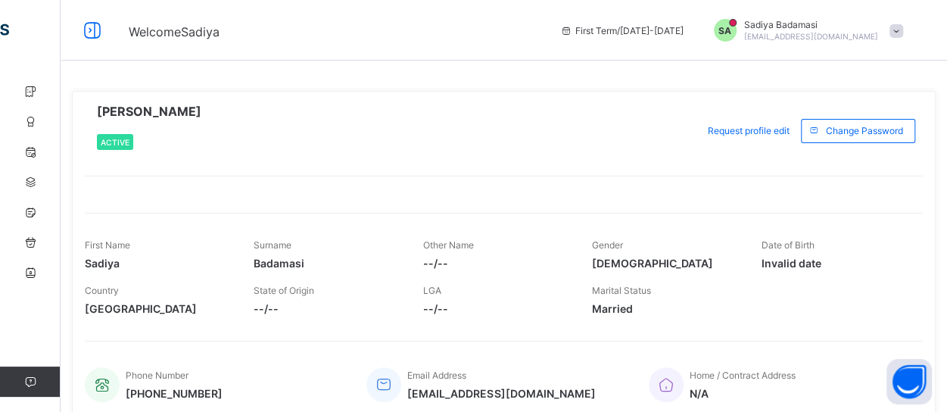
click at [903, 30] on span at bounding box center [896, 31] width 14 height 14
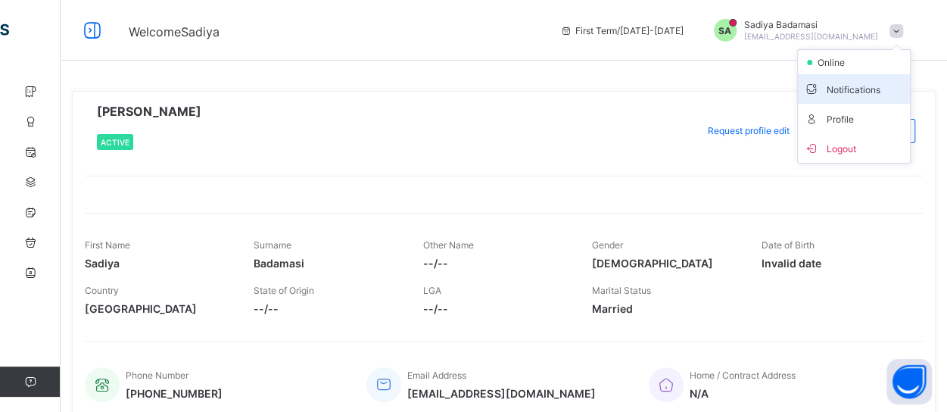
click at [858, 92] on span "Notifications" at bounding box center [854, 88] width 100 height 17
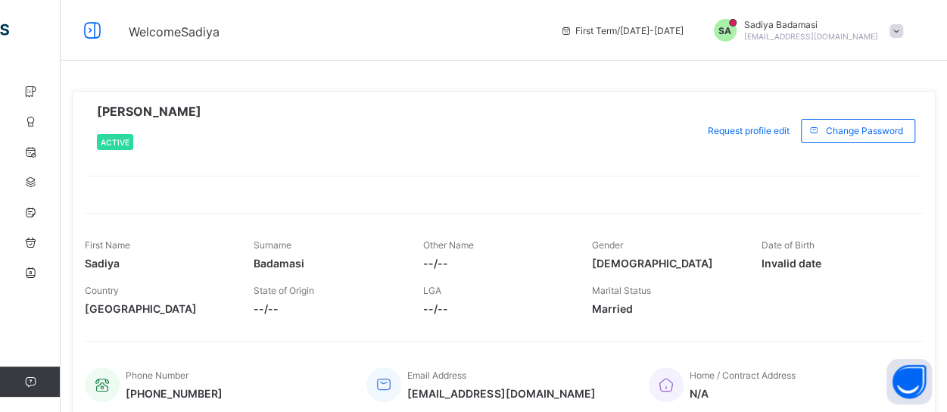
click at [903, 37] on span at bounding box center [896, 31] width 14 height 14
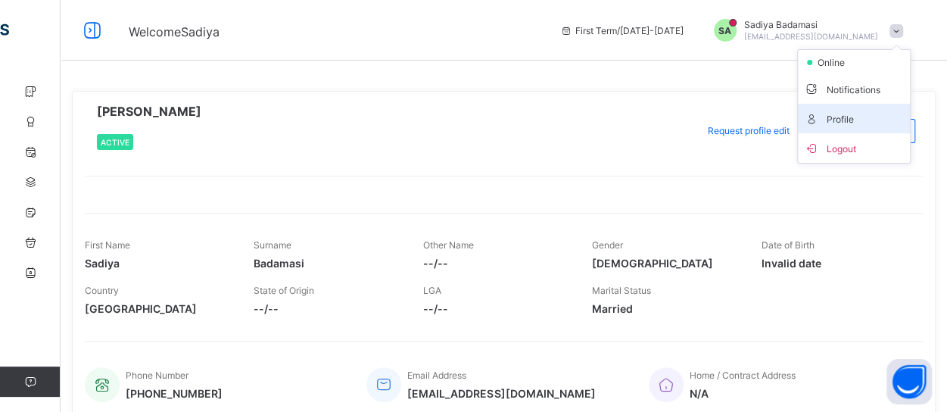
click at [845, 119] on span "Profile" at bounding box center [854, 118] width 100 height 17
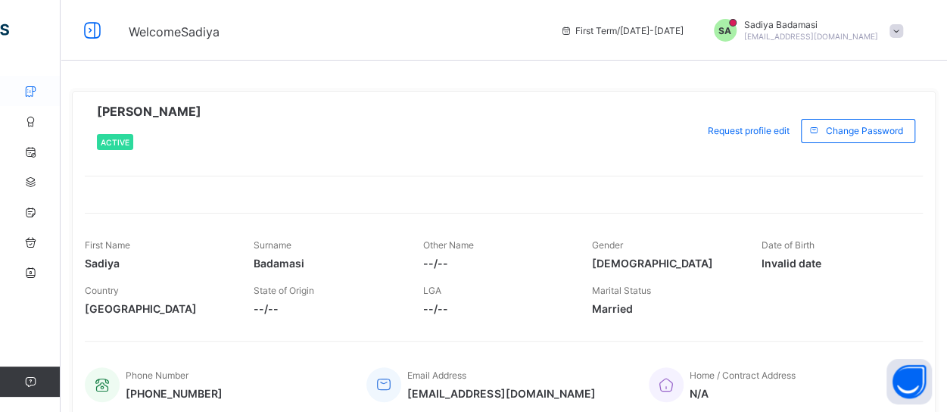
click at [25, 86] on icon at bounding box center [30, 91] width 61 height 11
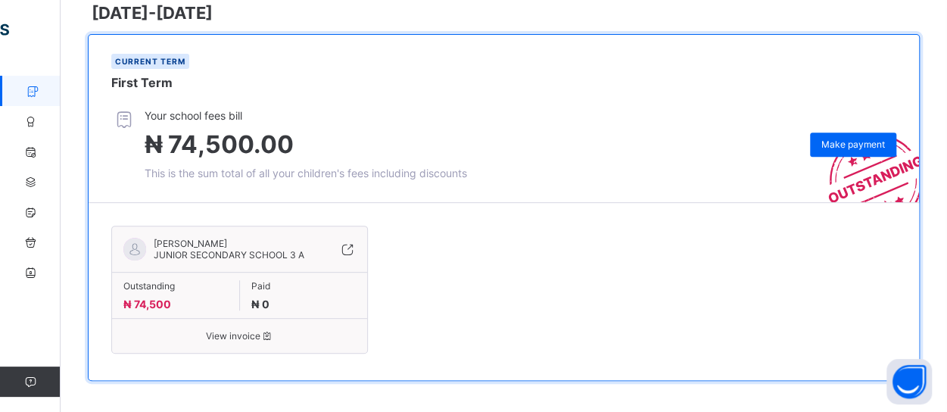
scroll to position [230, 0]
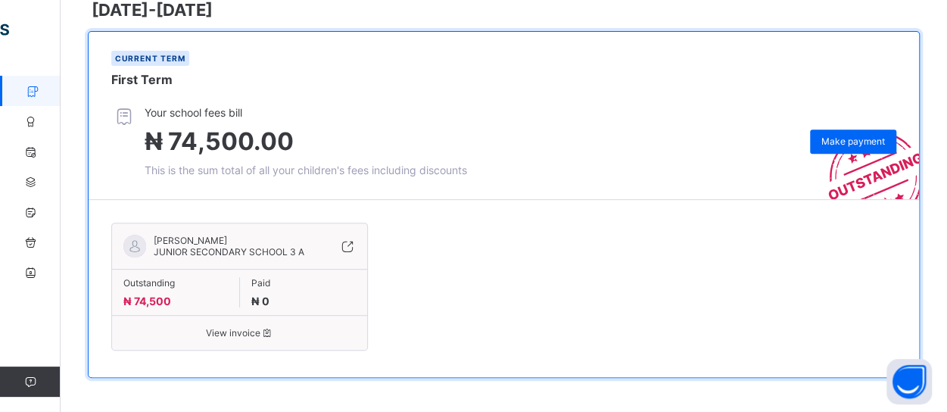
click at [857, 93] on div "Current term First Term" at bounding box center [504, 69] width 830 height 74
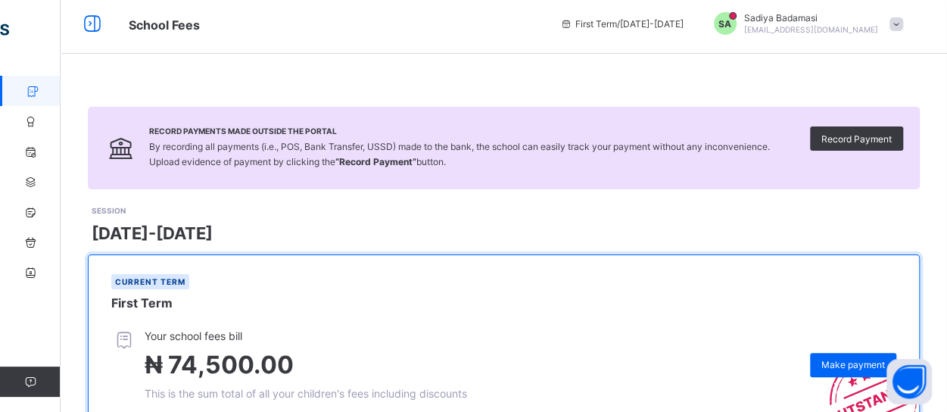
scroll to position [0, 0]
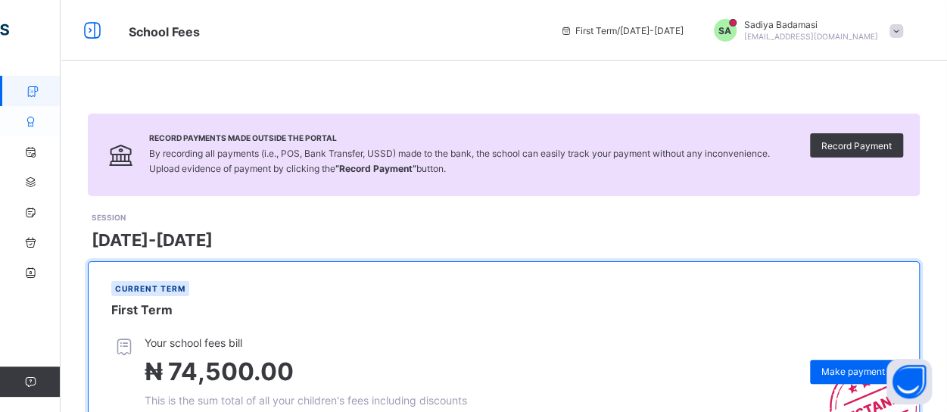
click at [32, 117] on icon at bounding box center [30, 121] width 61 height 11
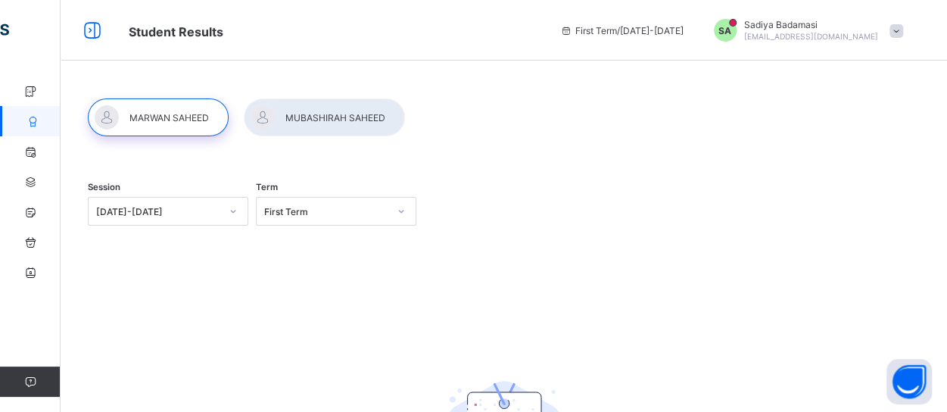
click at [652, 35] on span "First Term / [DATE]-[DATE]" at bounding box center [621, 30] width 123 height 11
click at [92, 34] on icon at bounding box center [92, 31] width 26 height 22
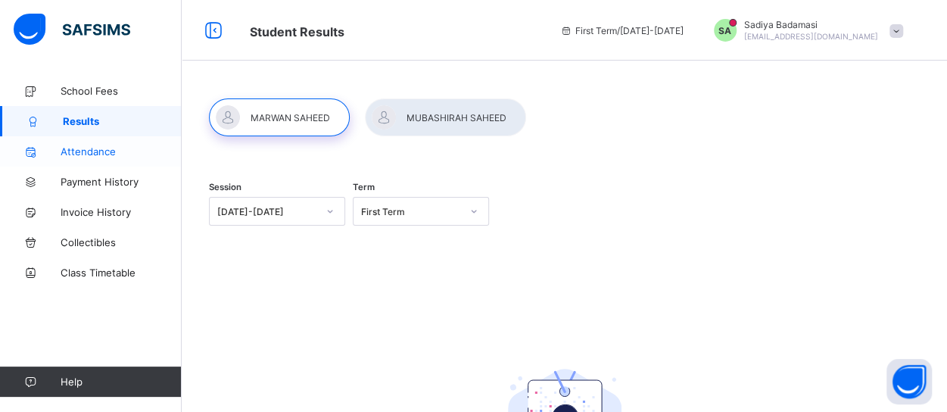
click at [107, 161] on link "Attendance" at bounding box center [91, 151] width 182 height 30
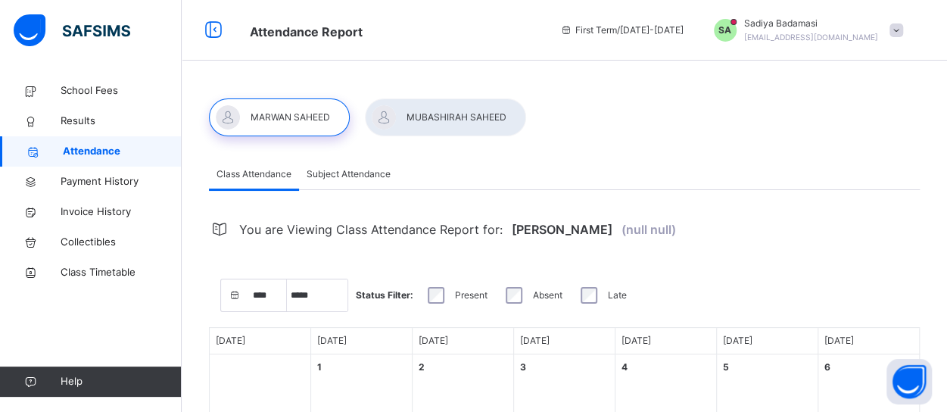
select select "****"
select select "*"
click at [102, 178] on span "Payment History" at bounding box center [121, 181] width 121 height 15
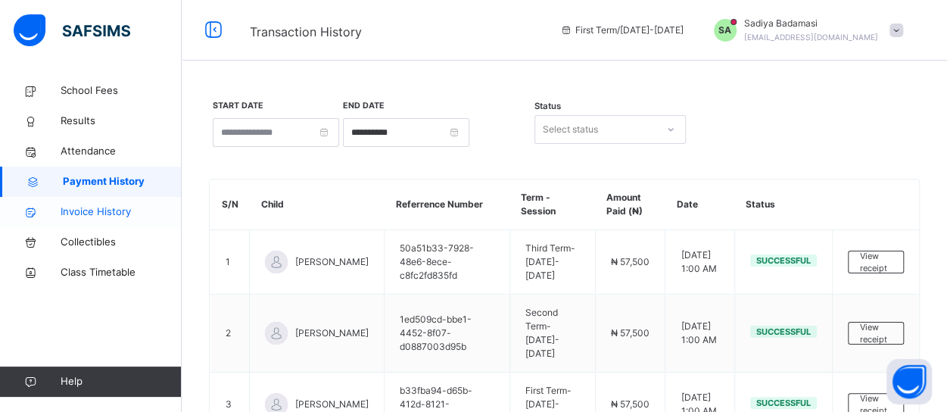
click at [126, 213] on span "Invoice History" at bounding box center [121, 211] width 121 height 15
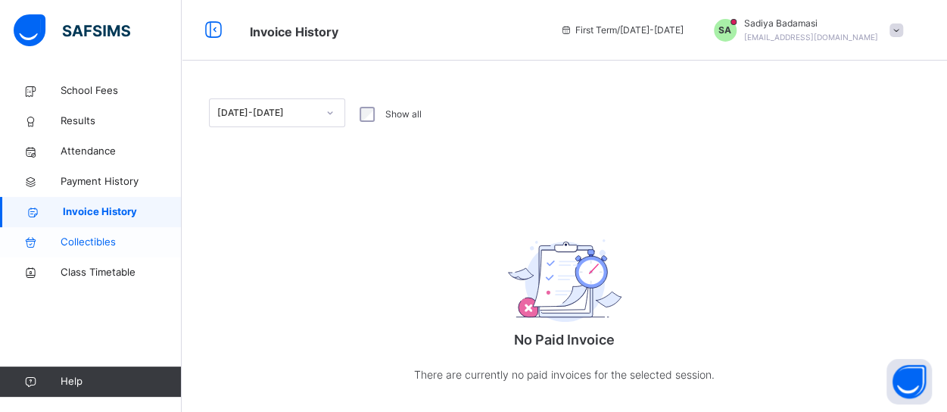
click at [114, 237] on span "Collectibles" at bounding box center [121, 242] width 121 height 15
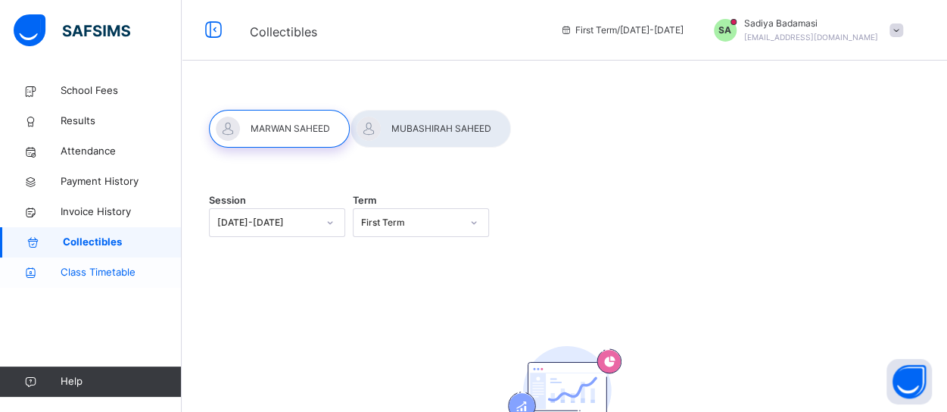
click at [112, 275] on span "Class Timetable" at bounding box center [121, 272] width 121 height 15
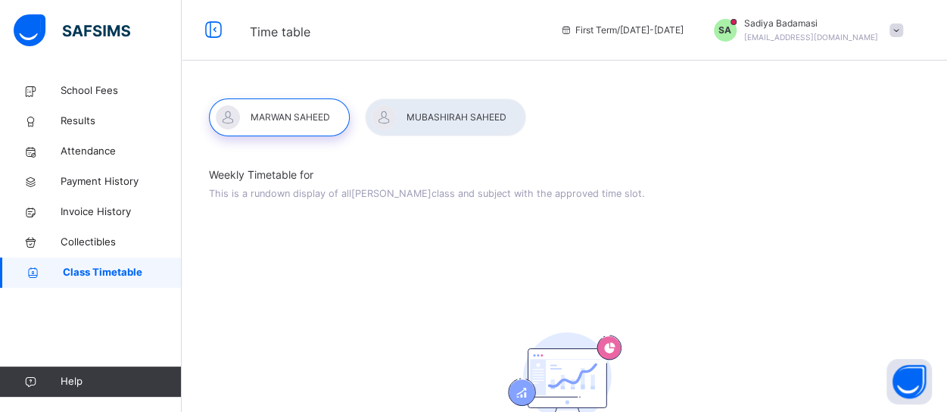
click at [89, 387] on span "Help" at bounding box center [121, 381] width 120 height 15
click at [45, 378] on icon at bounding box center [30, 381] width 61 height 11
click at [29, 378] on icon at bounding box center [30, 381] width 61 height 11
click at [903, 30] on span at bounding box center [896, 30] width 14 height 14
click at [731, 28] on span "SA" at bounding box center [724, 30] width 13 height 14
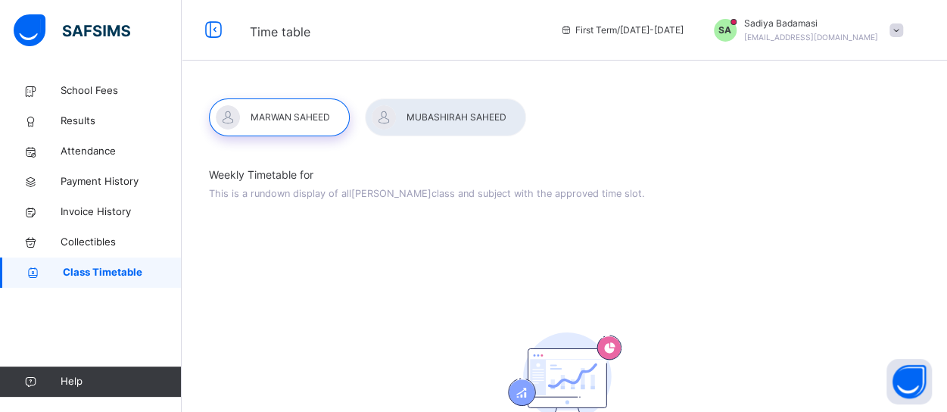
click at [731, 28] on span "SA" at bounding box center [724, 30] width 13 height 14
click at [903, 28] on span at bounding box center [896, 30] width 14 height 14
click at [903, 30] on span at bounding box center [896, 30] width 14 height 14
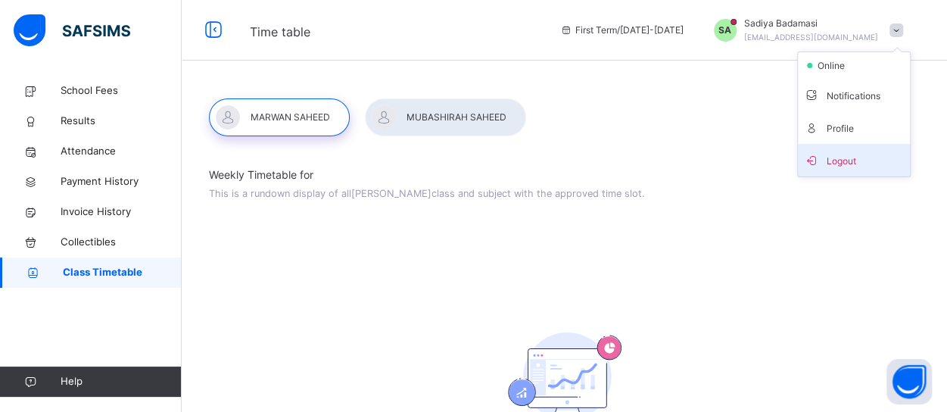
click at [857, 162] on span "Logout" at bounding box center [854, 160] width 100 height 20
